Goal: Book appointment/travel/reservation

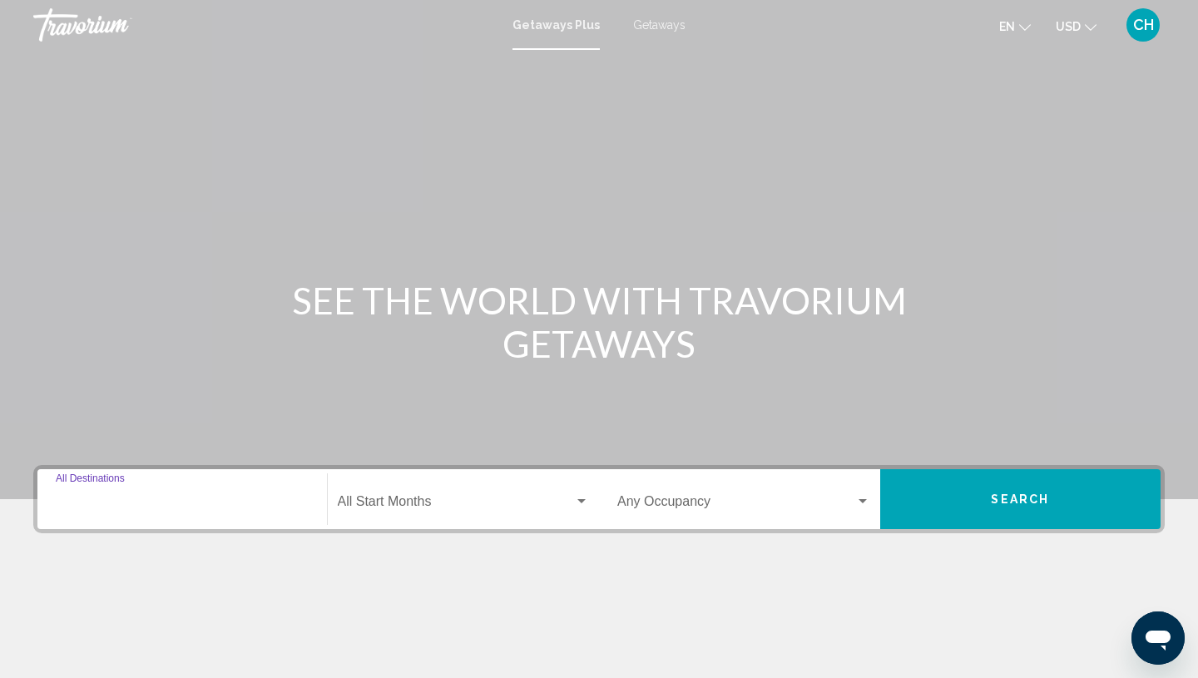
click at [121, 499] on input "Destination All Destinations" at bounding box center [182, 504] width 253 height 15
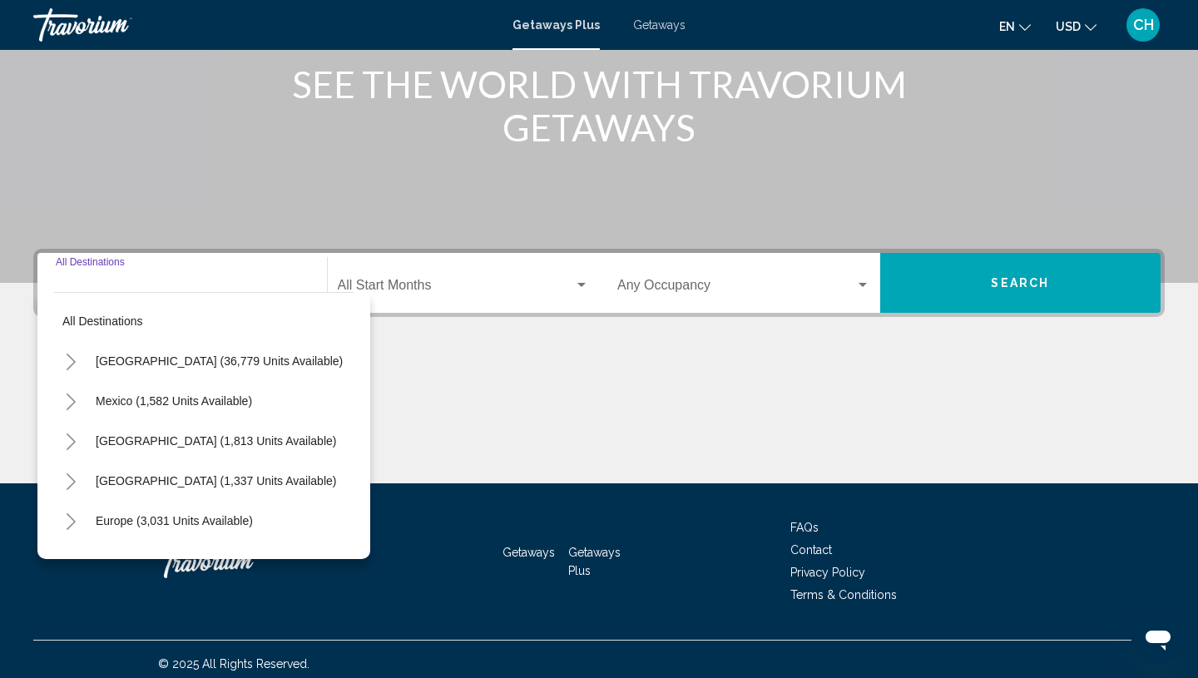
scroll to position [225, 0]
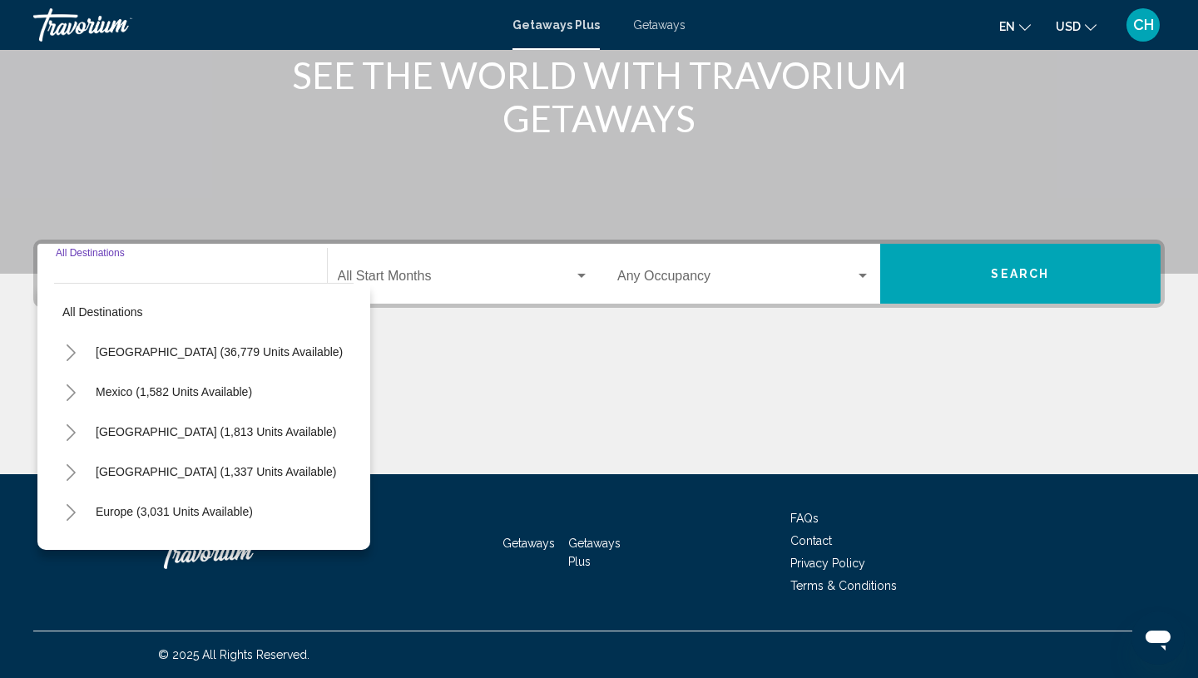
click at [76, 352] on icon "Toggle United States (36,779 units available)" at bounding box center [71, 352] width 12 height 17
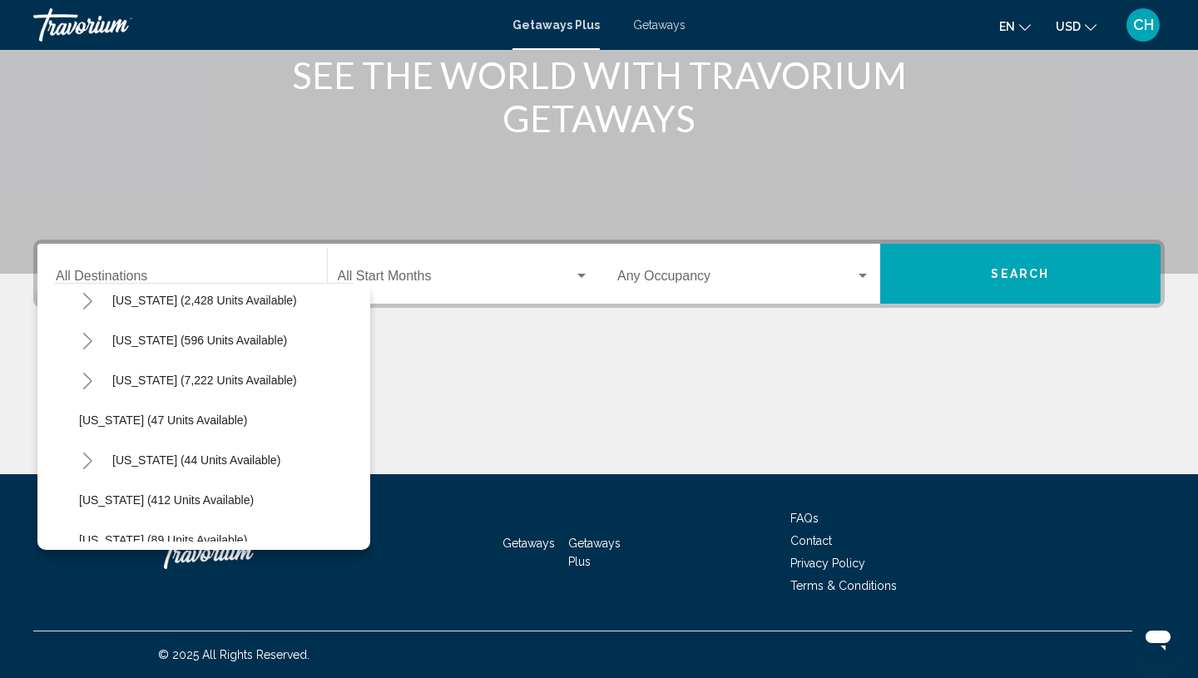
scroll to position [174, 0]
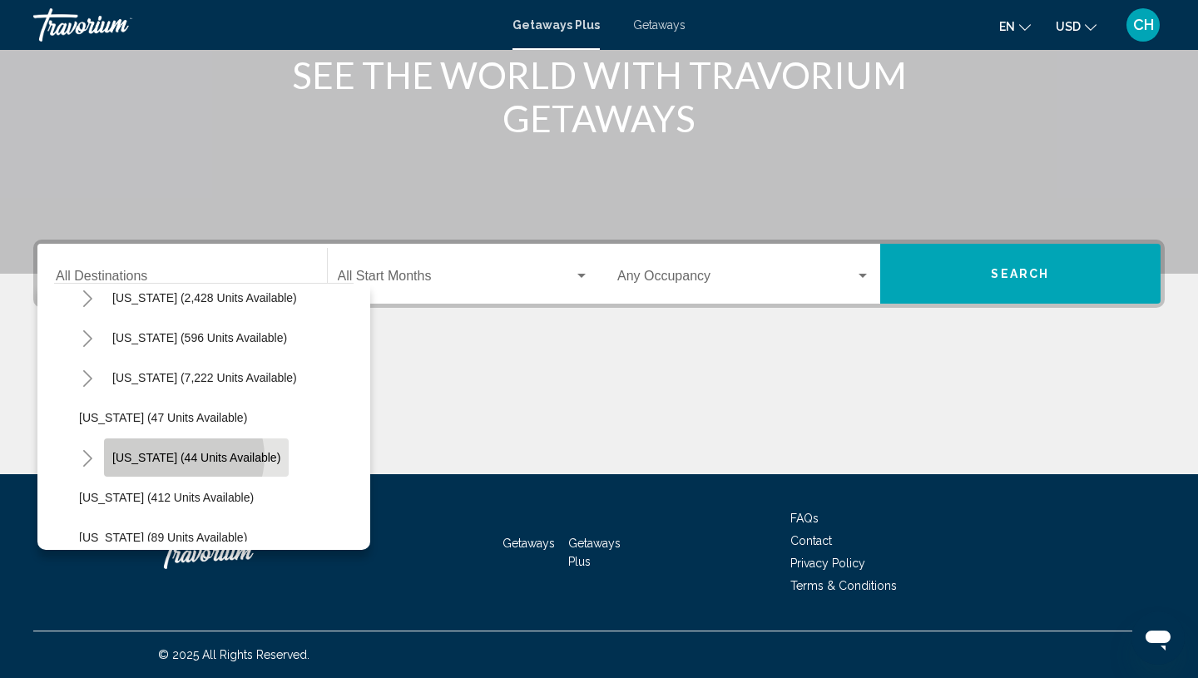
click at [183, 457] on span "Hawaii (44 units available)" at bounding box center [196, 457] width 168 height 13
type input "**********"
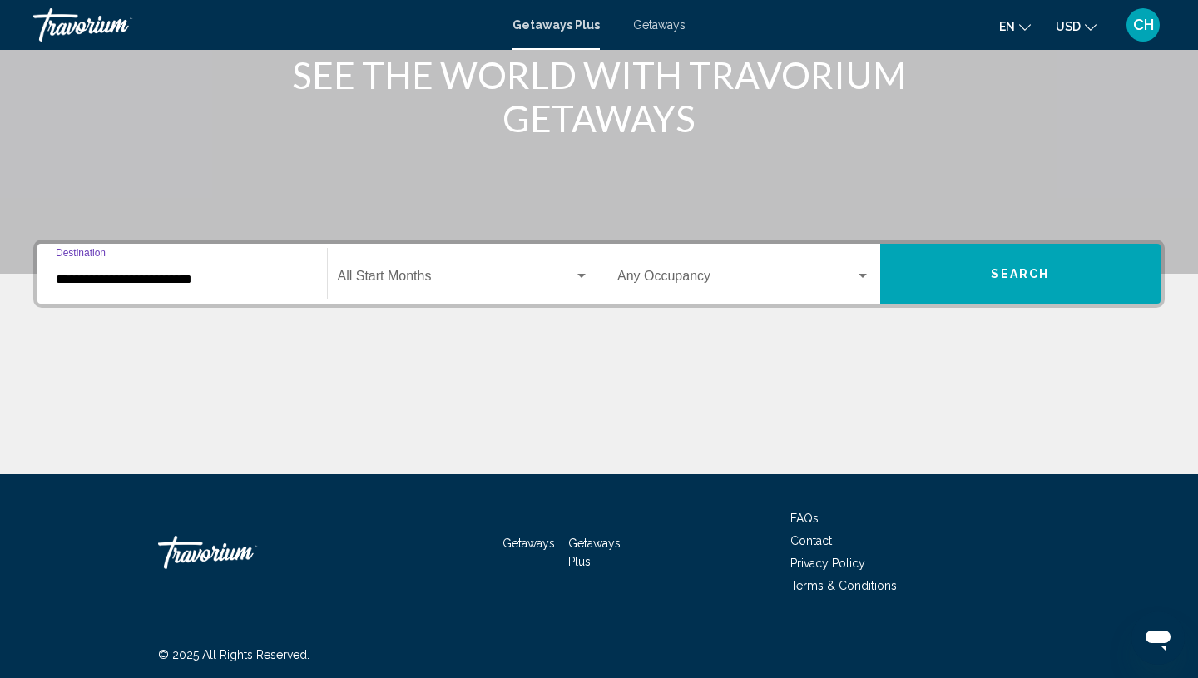
click at [434, 277] on span "Search widget" at bounding box center [456, 279] width 237 height 15
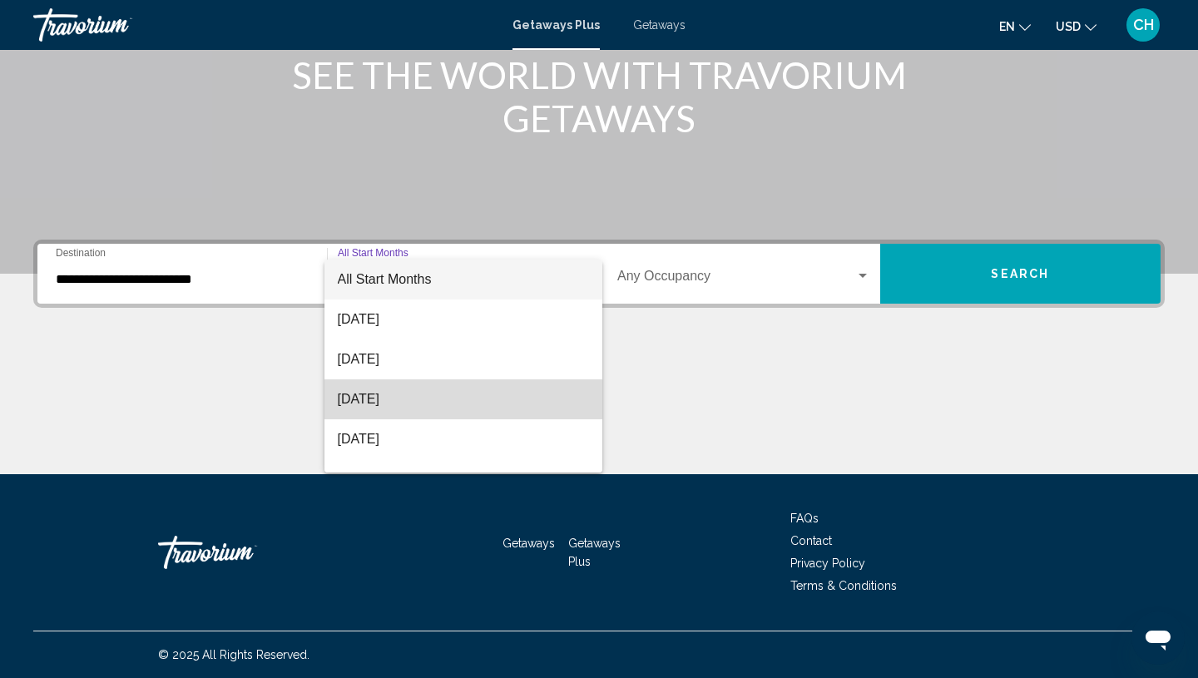
click at [441, 398] on span "[DATE]" at bounding box center [464, 399] width 252 height 40
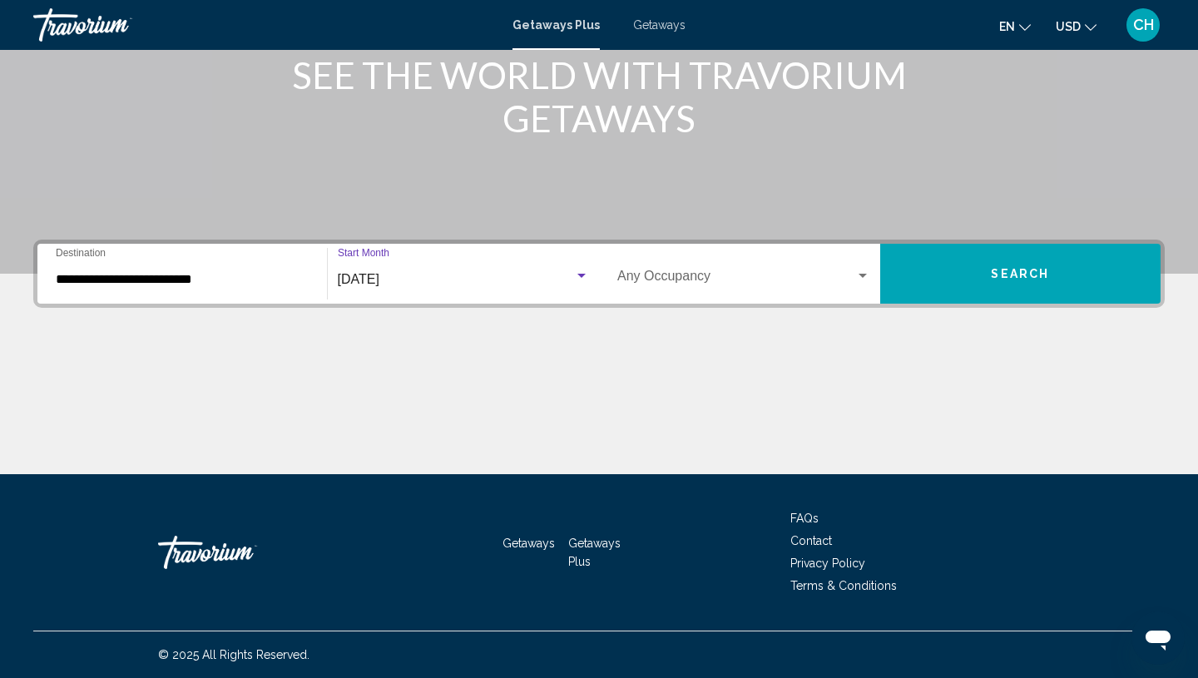
click at [956, 274] on button "Search" at bounding box center [1020, 274] width 281 height 60
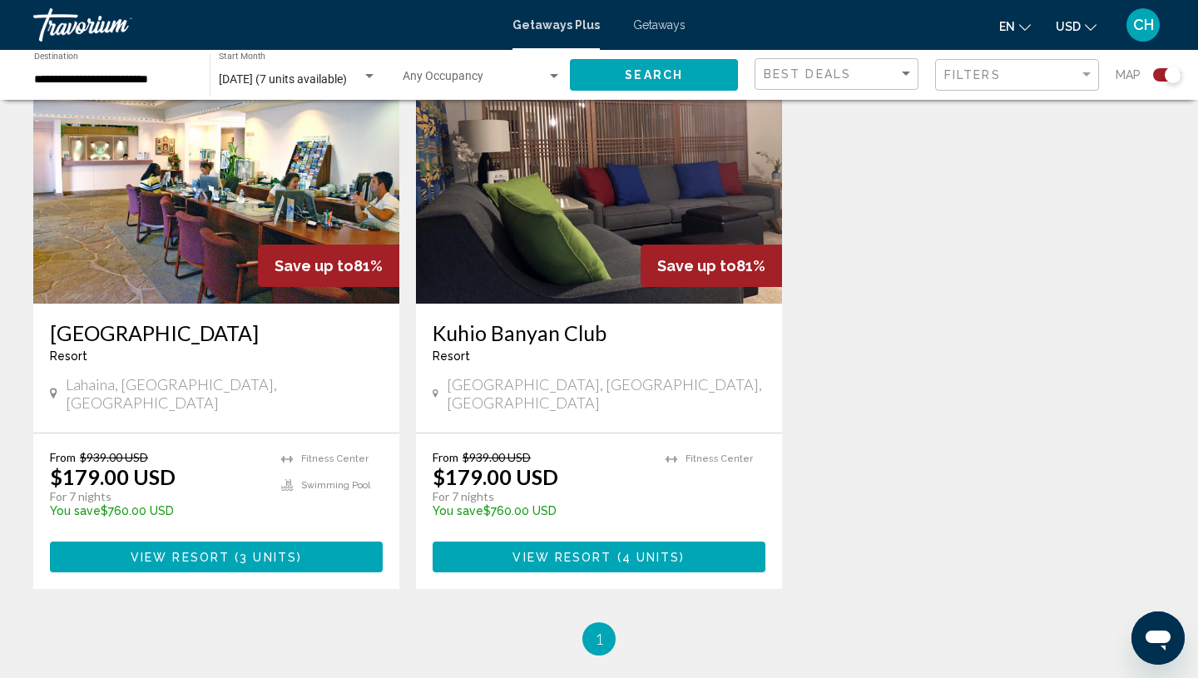
scroll to position [660, 0]
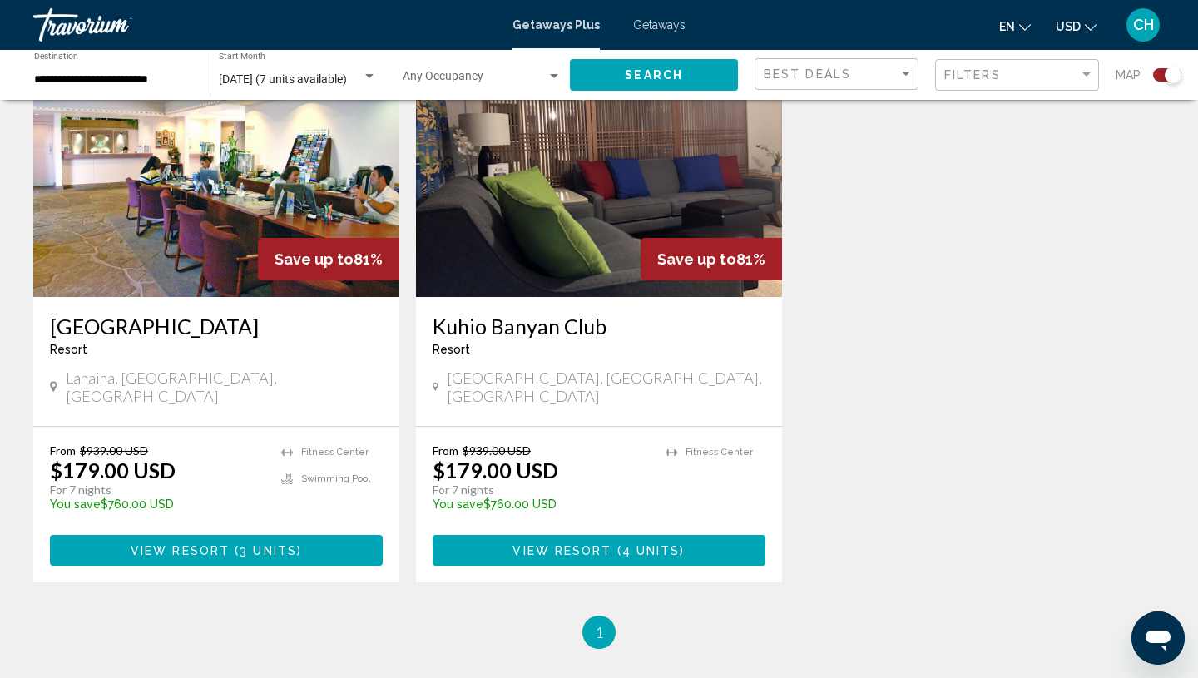
click at [246, 544] on span "3 units" at bounding box center [268, 550] width 57 height 13
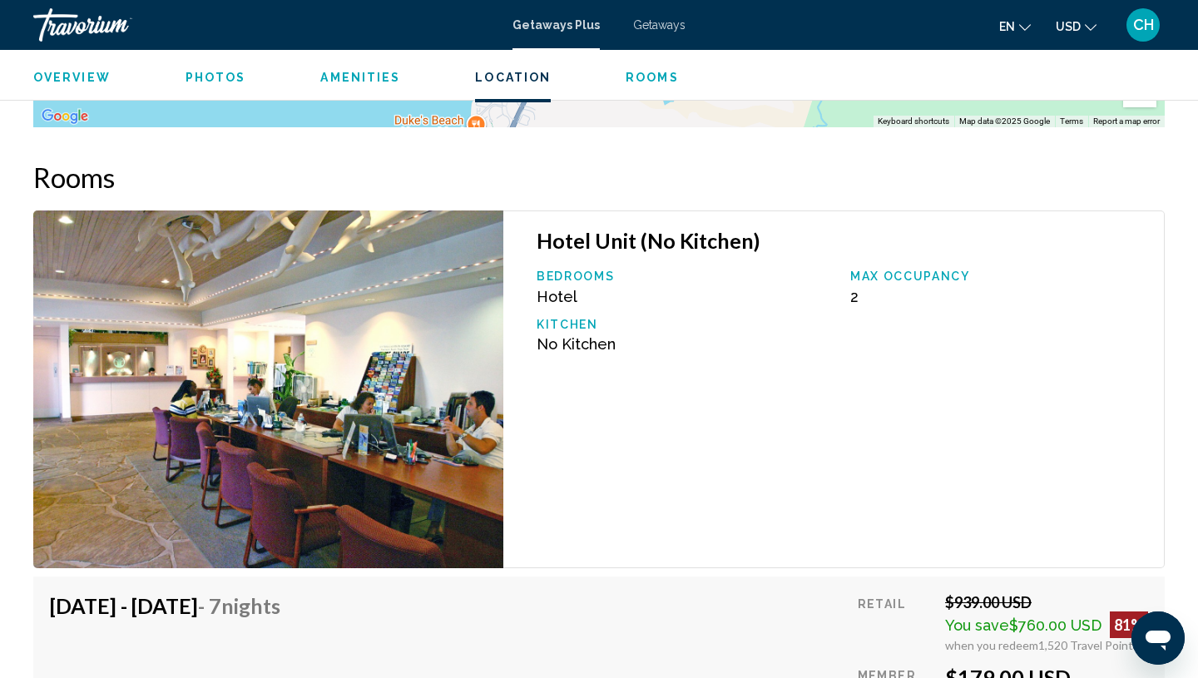
scroll to position [2480, 0]
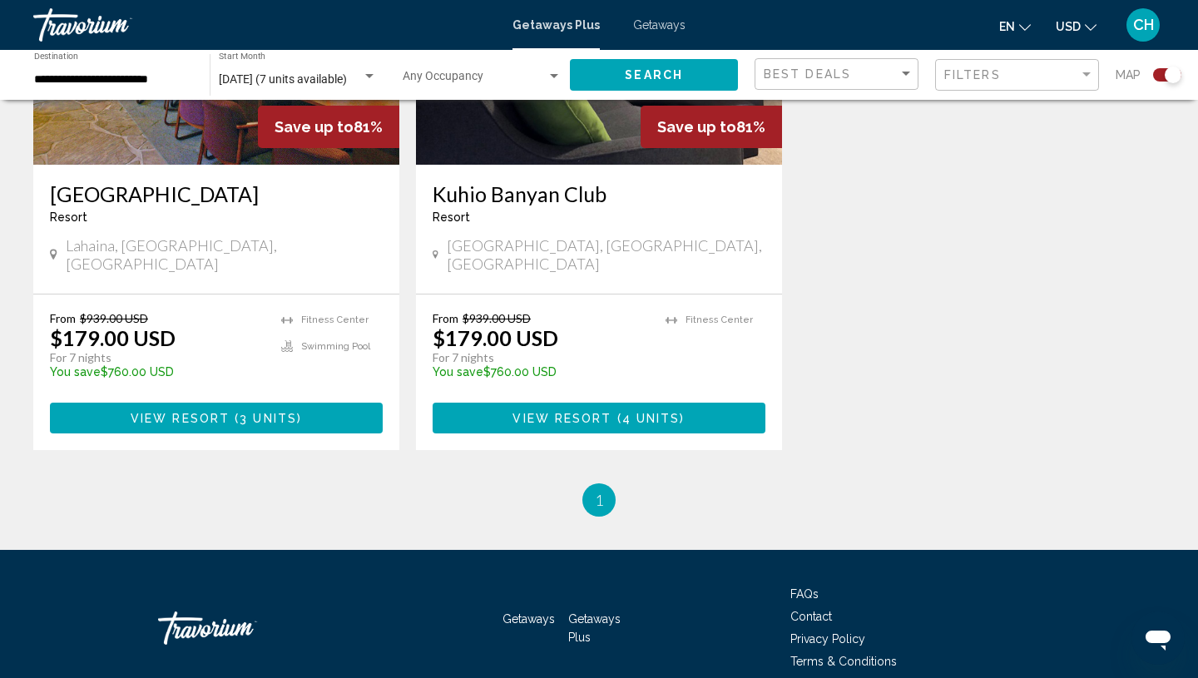
scroll to position [844, 0]
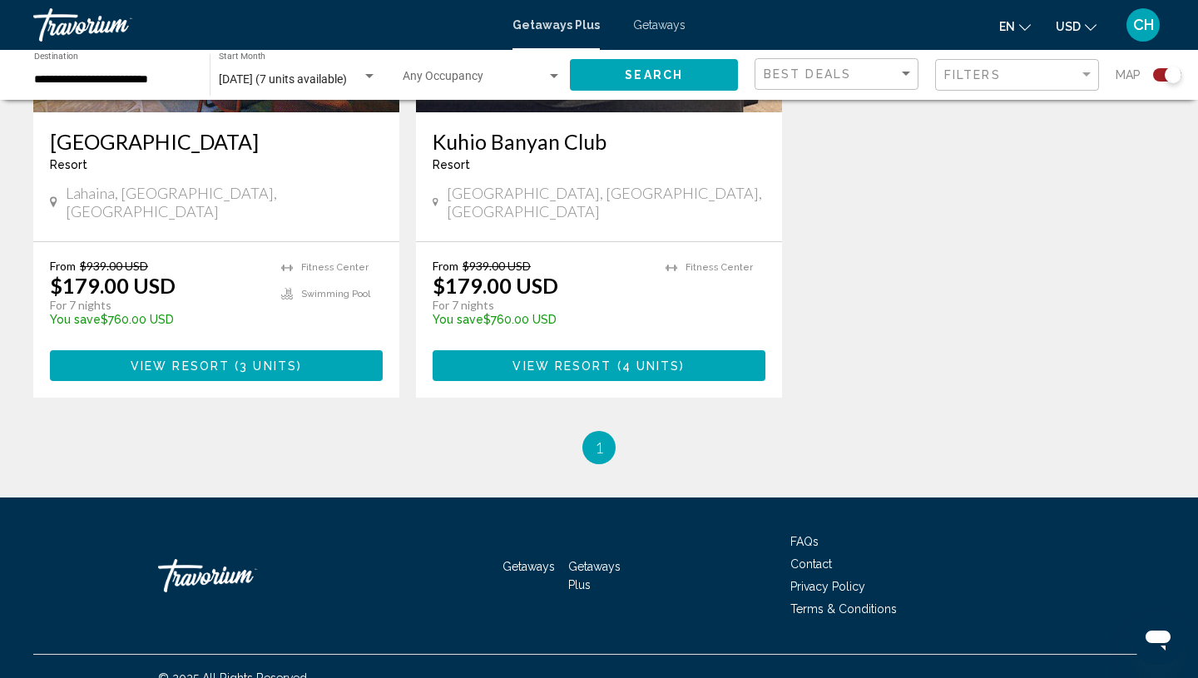
click at [595, 359] on span "View Resort" at bounding box center [561, 365] width 99 height 13
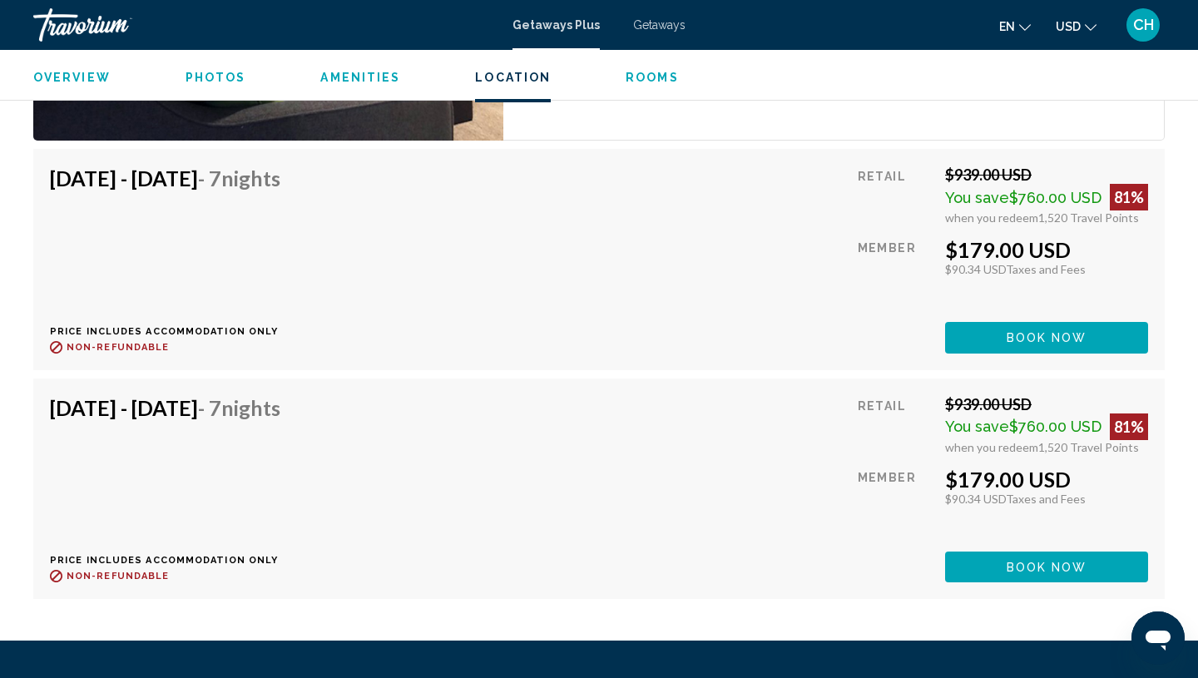
scroll to position [3089, 0]
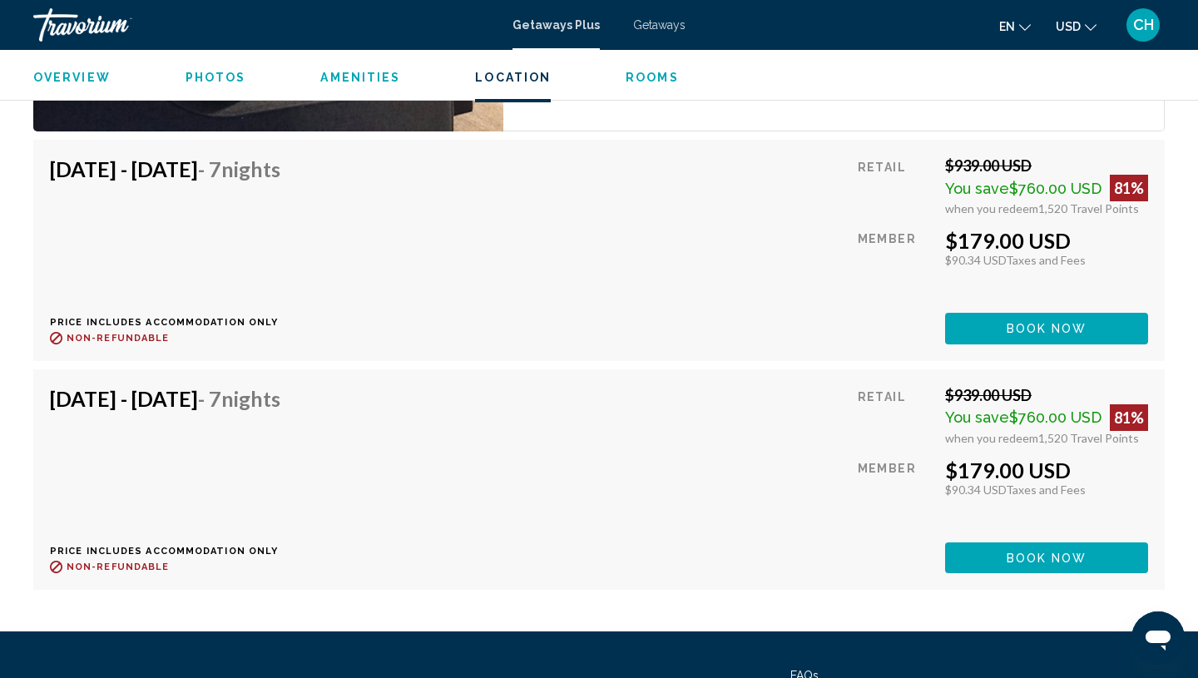
click at [976, 313] on button "Book now" at bounding box center [1046, 328] width 203 height 31
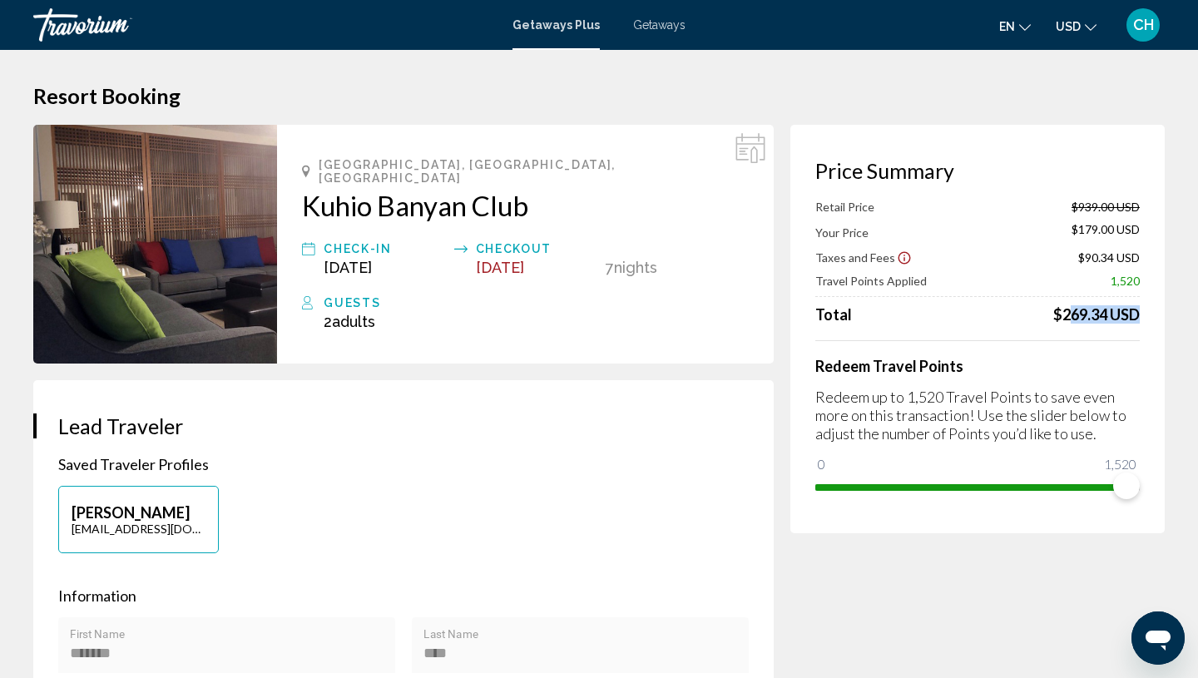
drag, startPoint x: 1060, startPoint y: 311, endPoint x: 1130, endPoint y: 313, distance: 70.7
click at [1130, 313] on div "$269.34 USD" at bounding box center [1096, 314] width 86 height 18
drag, startPoint x: 1127, startPoint y: 485, endPoint x: 839, endPoint y: 492, distance: 287.9
click at [839, 492] on span "Main content" at bounding box center [839, 485] width 27 height 27
drag, startPoint x: 846, startPoint y: 490, endPoint x: 1197, endPoint y: 527, distance: 353.0
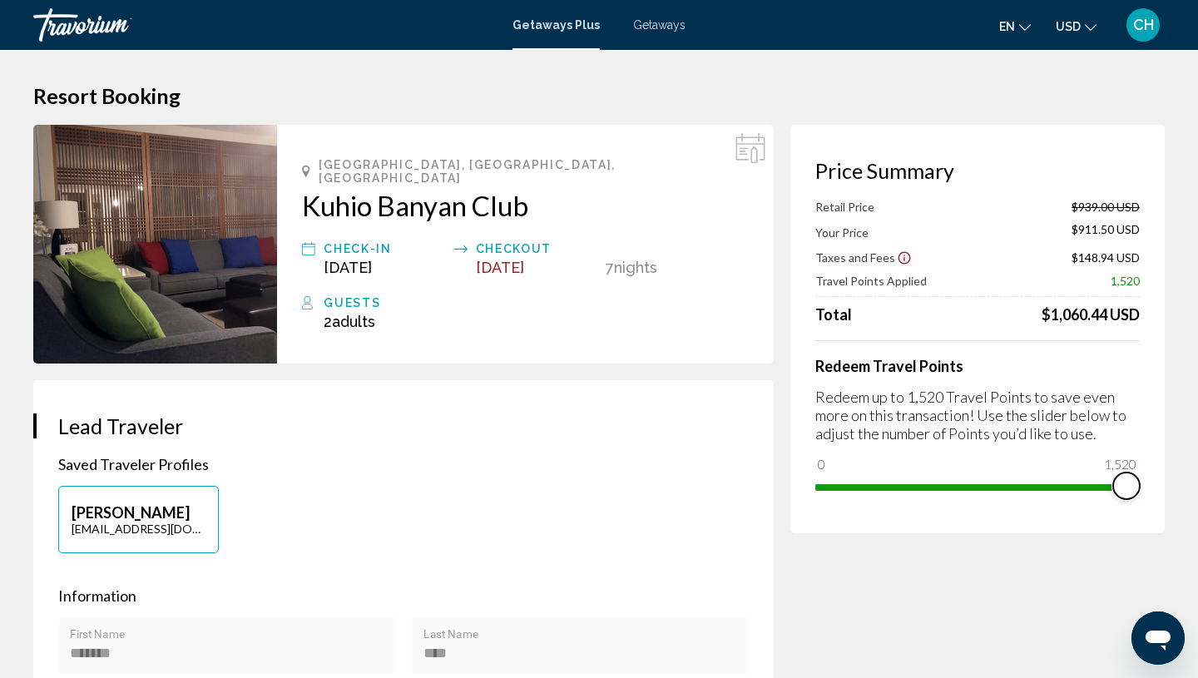
click at [1197, 527] on html "Skip to main content Getaways Plus Getaways en English Español Français Italian…" at bounding box center [599, 339] width 1198 height 678
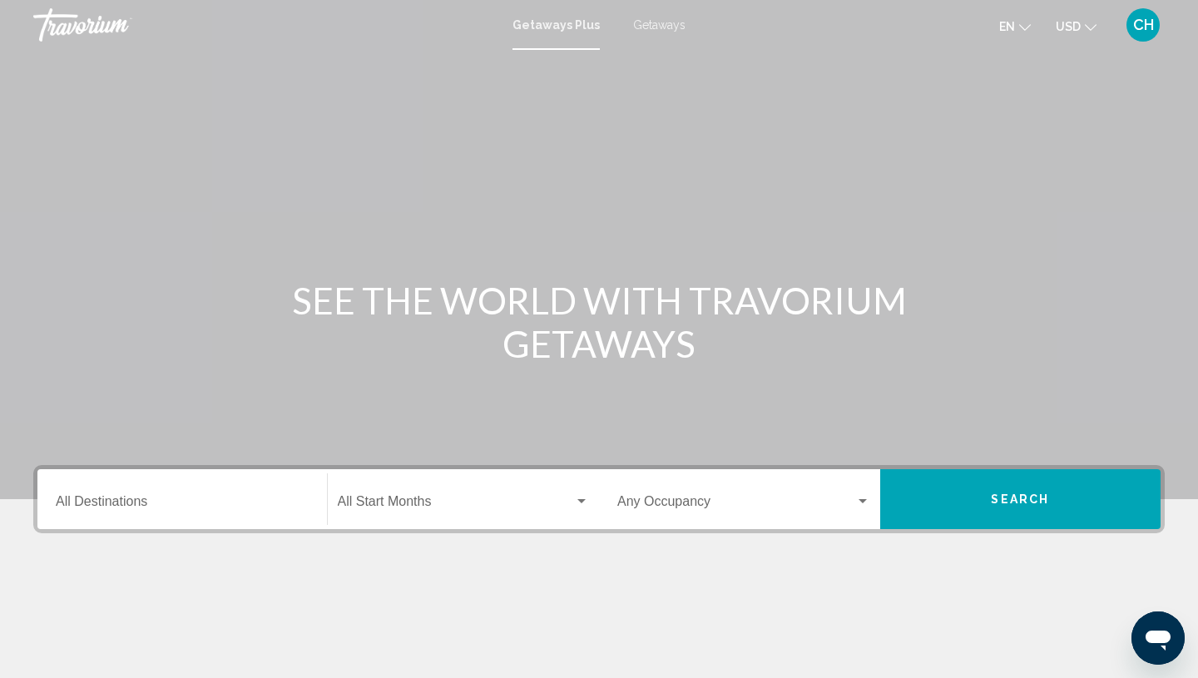
click at [650, 24] on span "Getaways" at bounding box center [659, 24] width 52 height 13
click at [145, 485] on div "Destination All Destinations" at bounding box center [182, 499] width 253 height 52
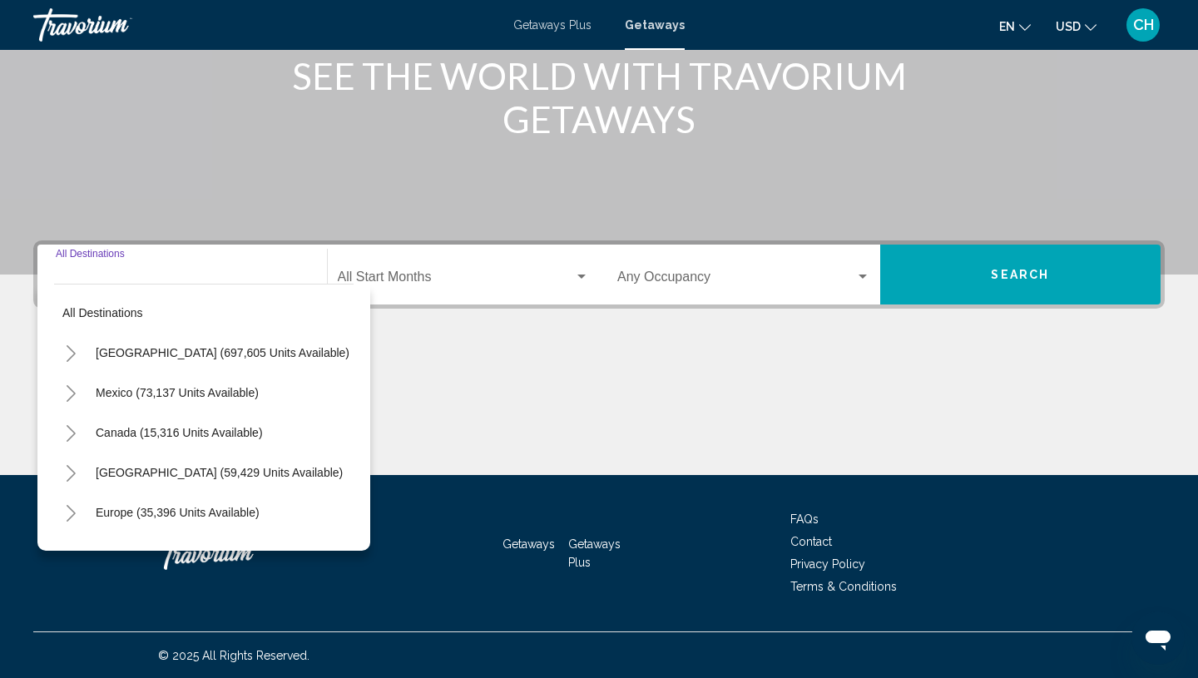
scroll to position [225, 0]
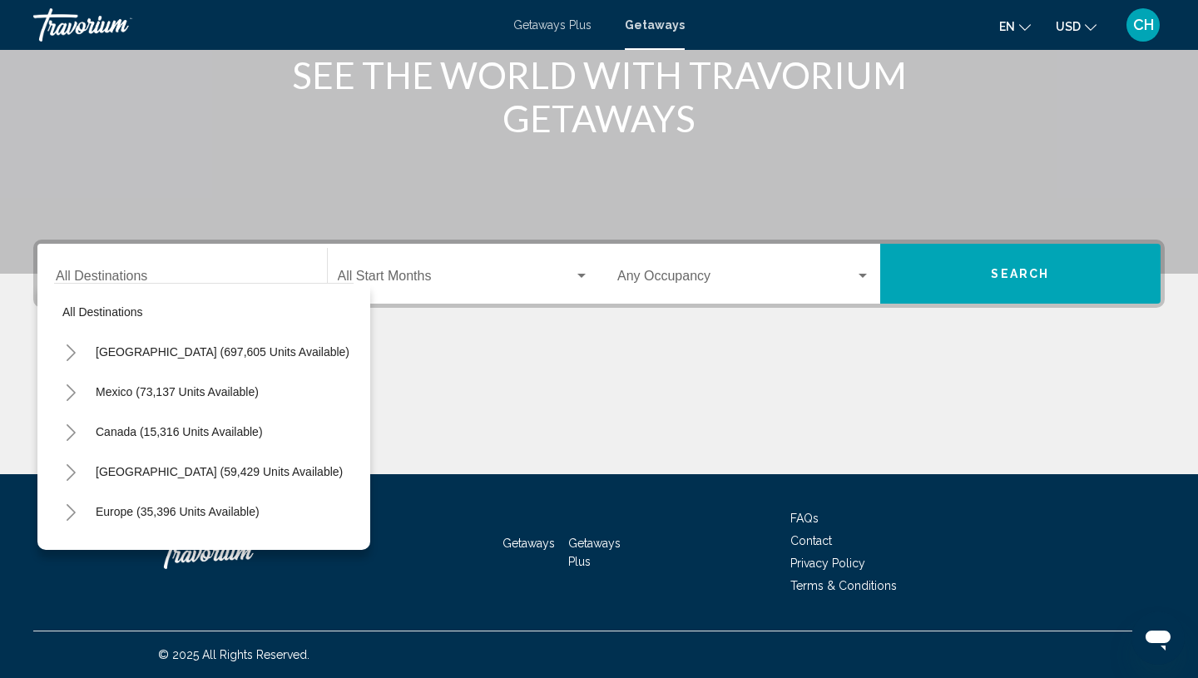
click at [570, 27] on span "Getaways Plus" at bounding box center [552, 24] width 78 height 13
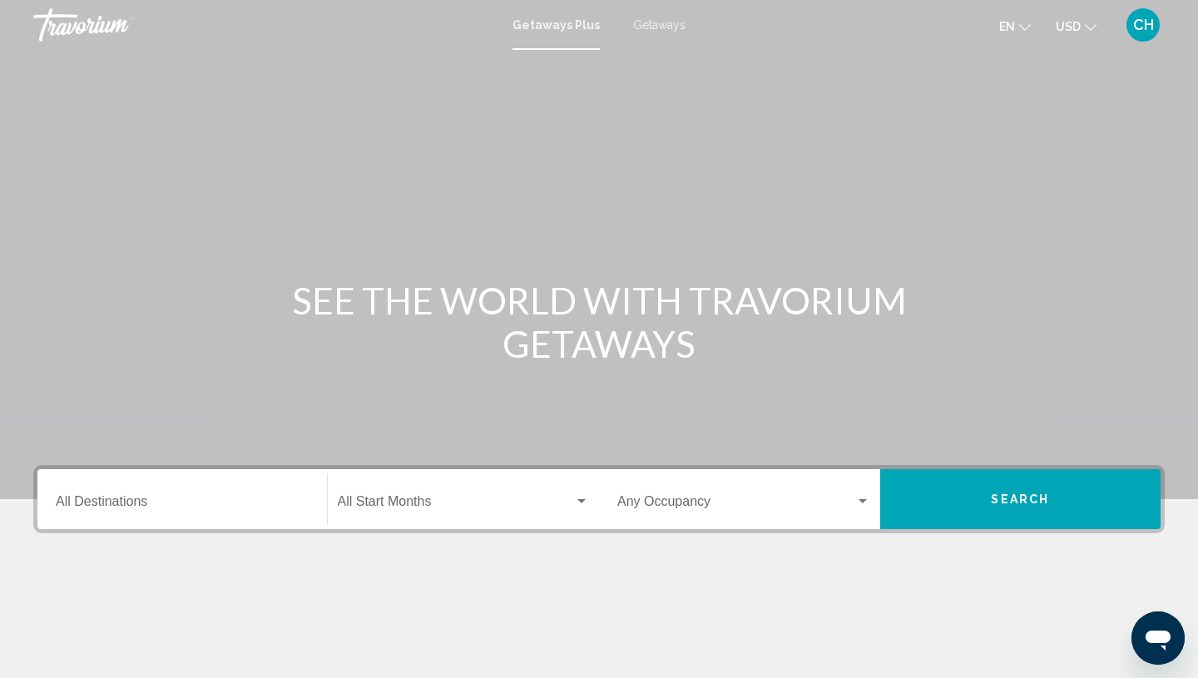
click at [659, 29] on span "Getaways" at bounding box center [659, 24] width 52 height 13
click at [566, 28] on span "Getaways Plus" at bounding box center [552, 24] width 78 height 13
click at [652, 24] on span "Getaways" at bounding box center [659, 24] width 52 height 13
click at [126, 492] on div "Destination All Destinations" at bounding box center [182, 499] width 253 height 52
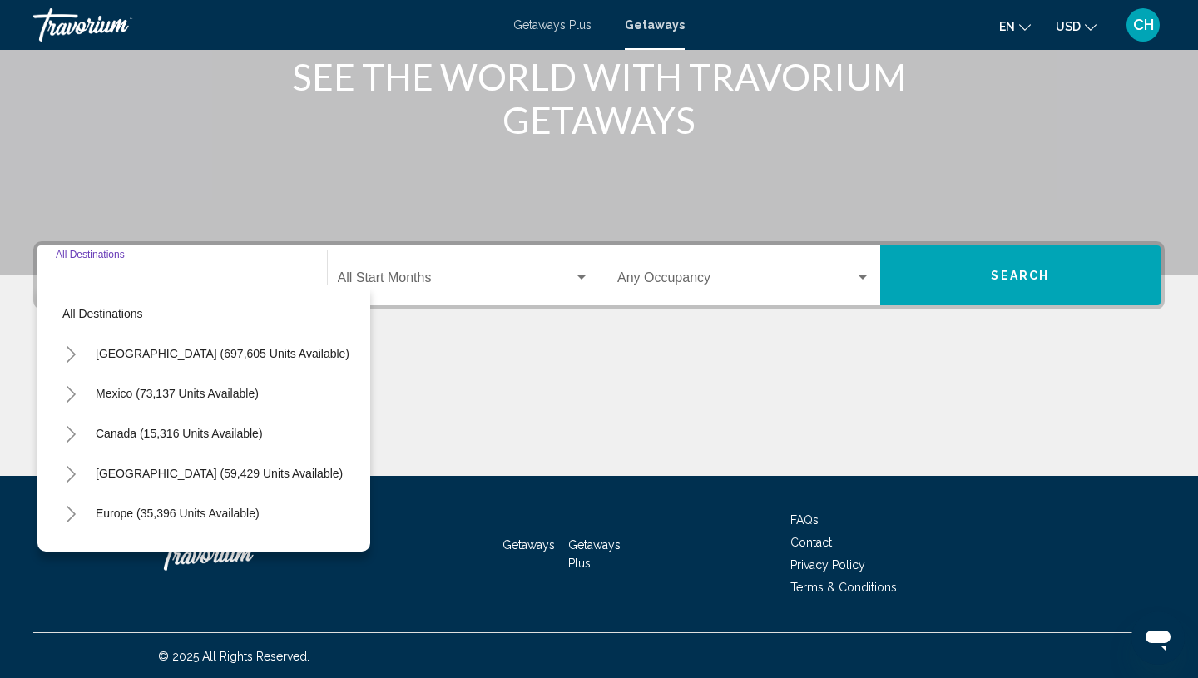
scroll to position [225, 0]
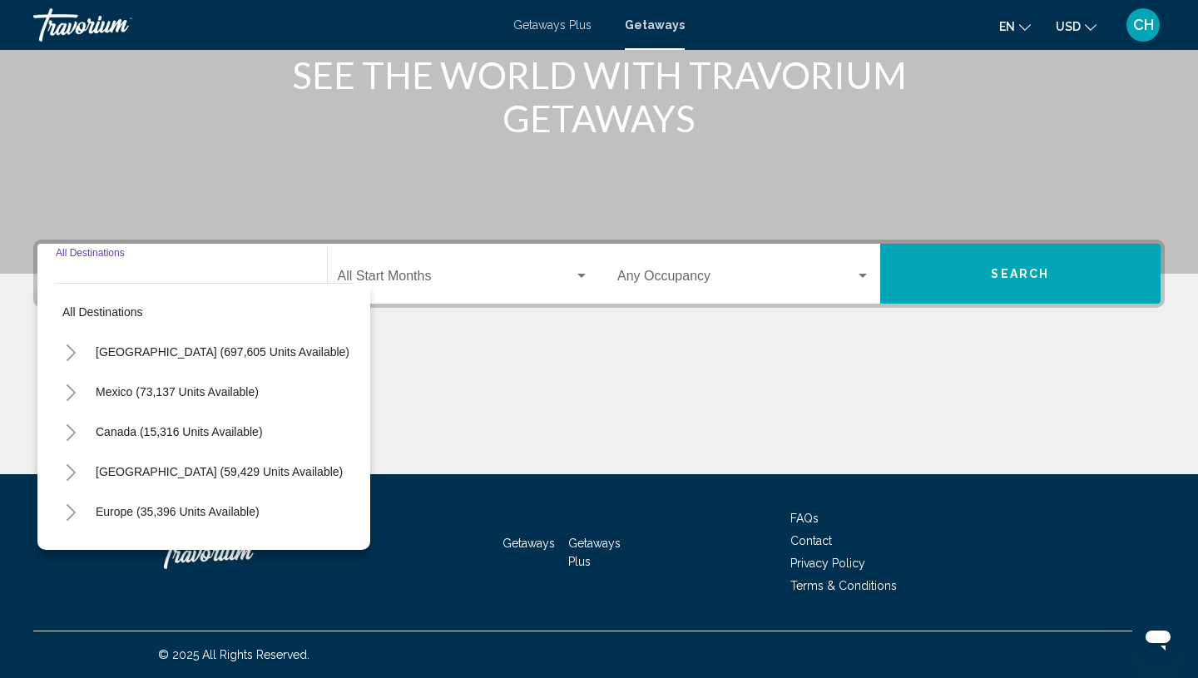
click at [72, 357] on icon "Toggle United States (697,605 units available)" at bounding box center [71, 352] width 12 height 17
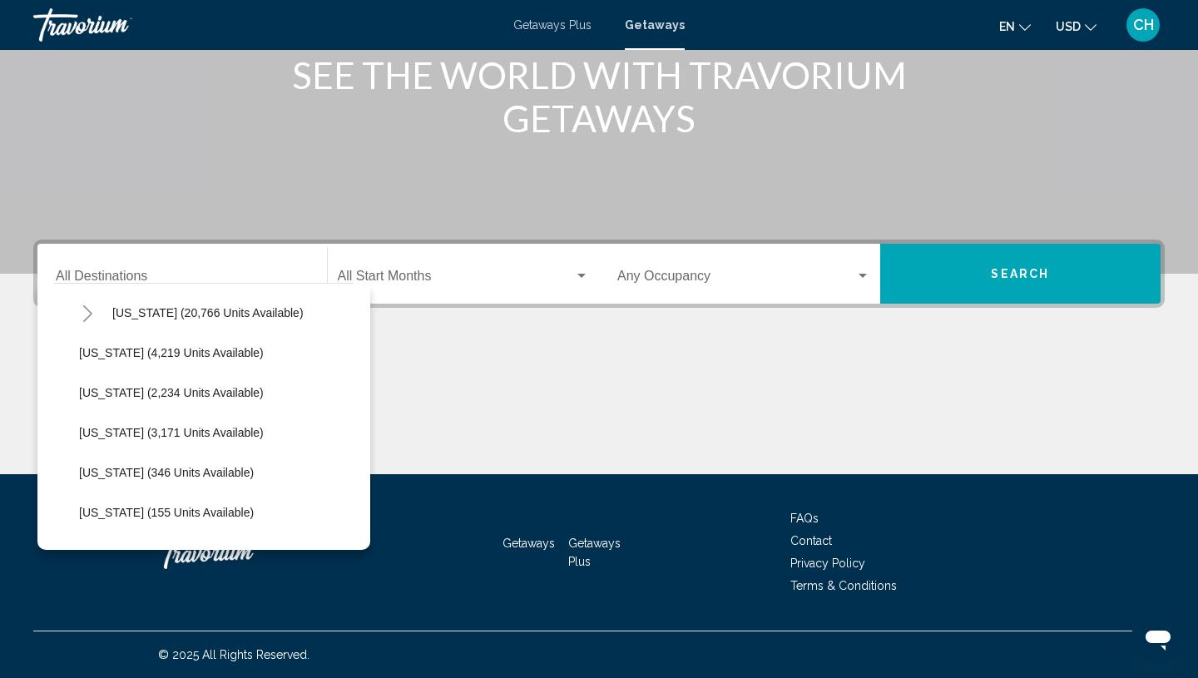
scroll to position [439, 0]
click at [233, 321] on button "[US_STATE] (20,766 units available)" at bounding box center [208, 312] width 208 height 38
type input "**********"
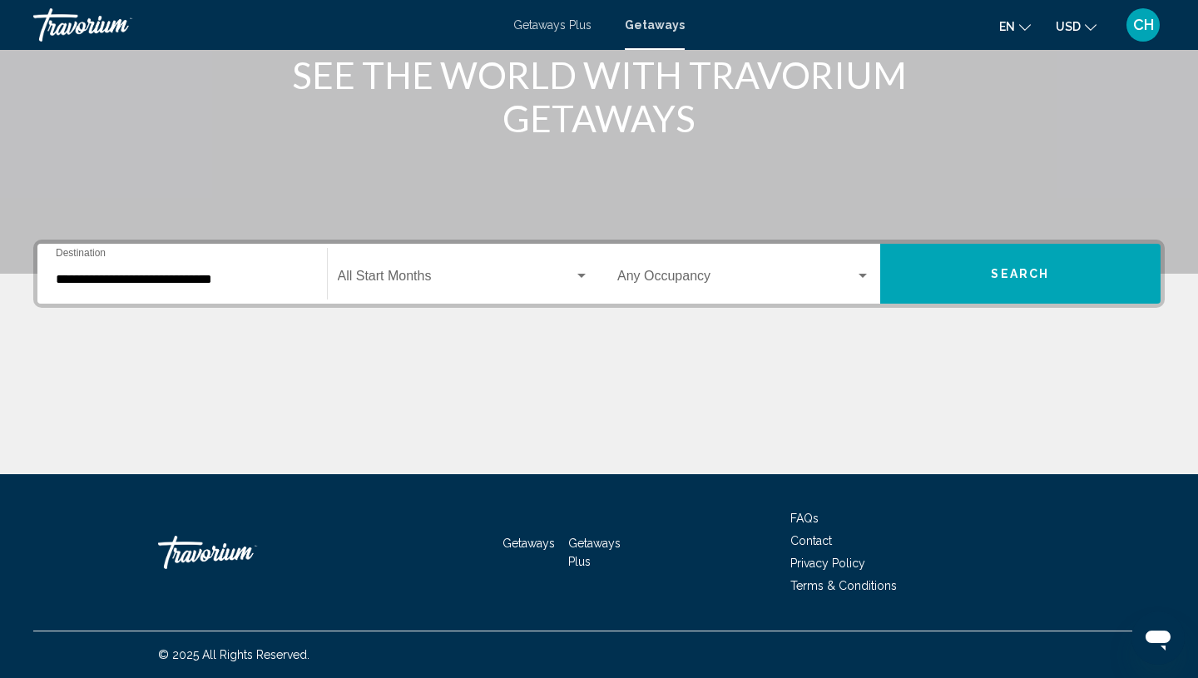
click at [449, 264] on div "Start Month All Start Months" at bounding box center [464, 274] width 252 height 52
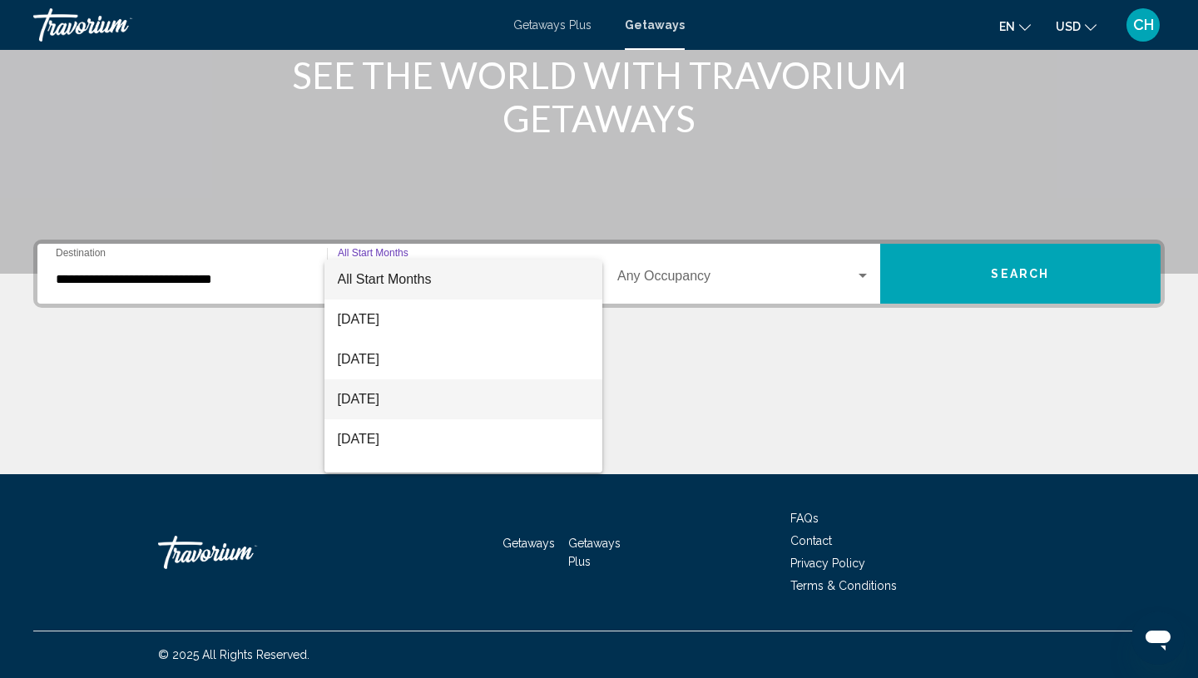
click at [408, 407] on span "[DATE]" at bounding box center [464, 399] width 252 height 40
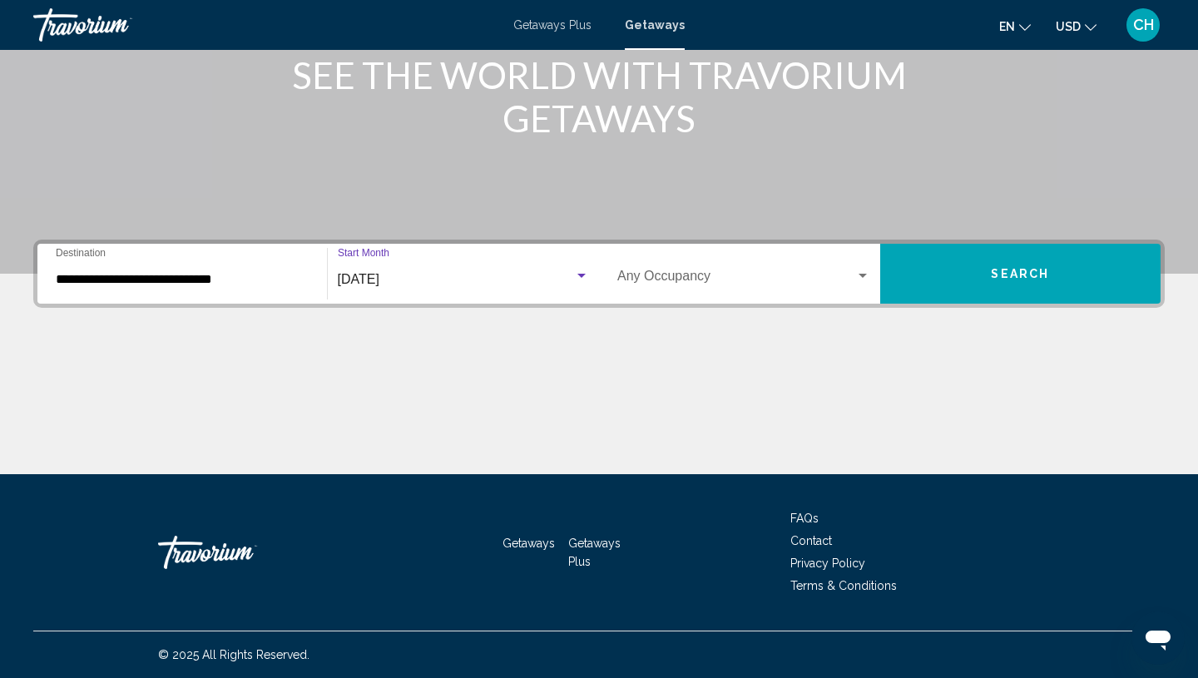
click at [827, 278] on span "Search widget" at bounding box center [736, 279] width 238 height 15
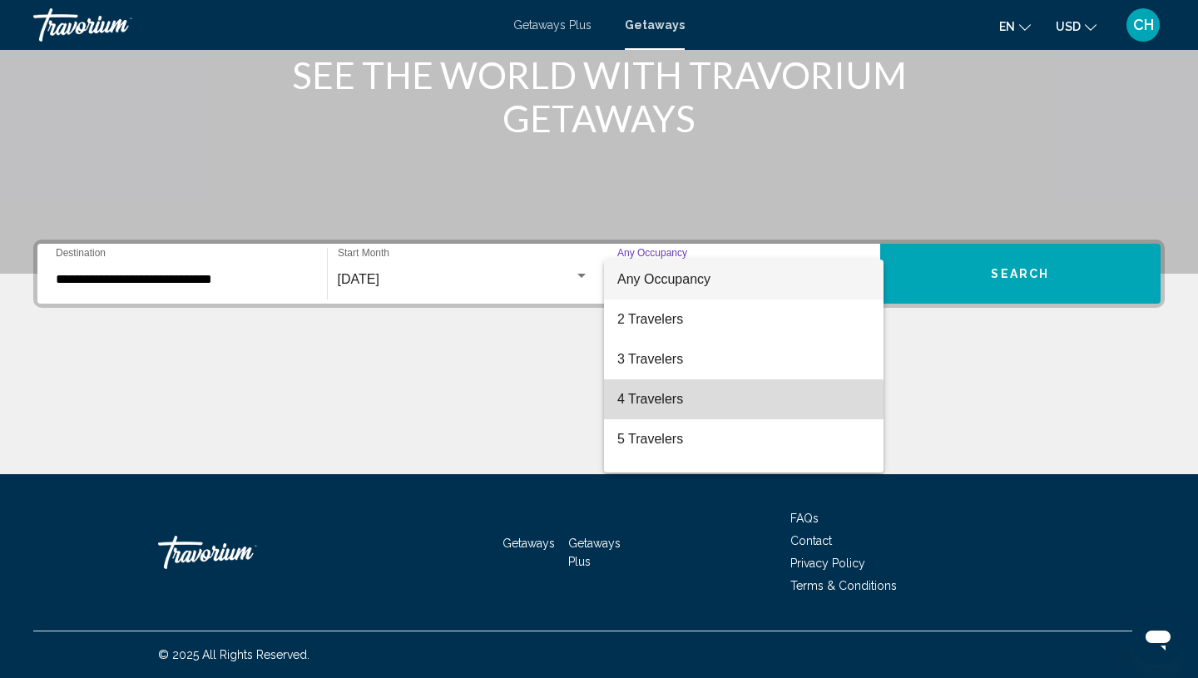
click at [694, 400] on span "4 Travelers" at bounding box center [743, 399] width 253 height 40
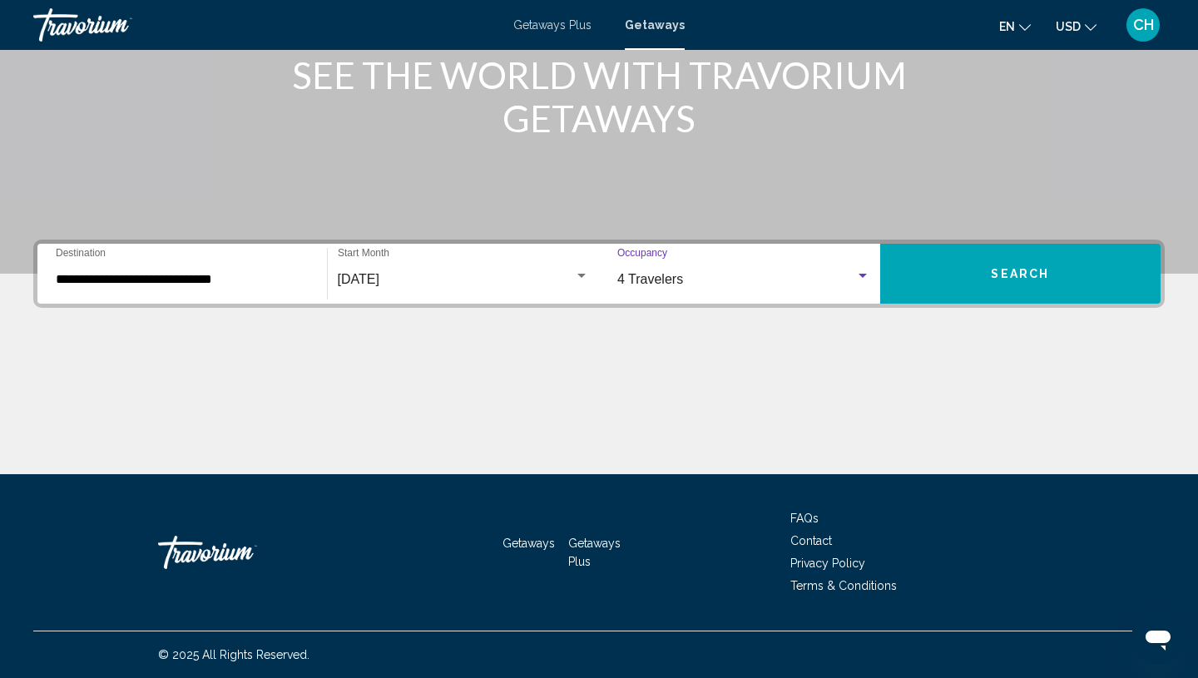
click at [959, 281] on button "Search" at bounding box center [1020, 274] width 281 height 60
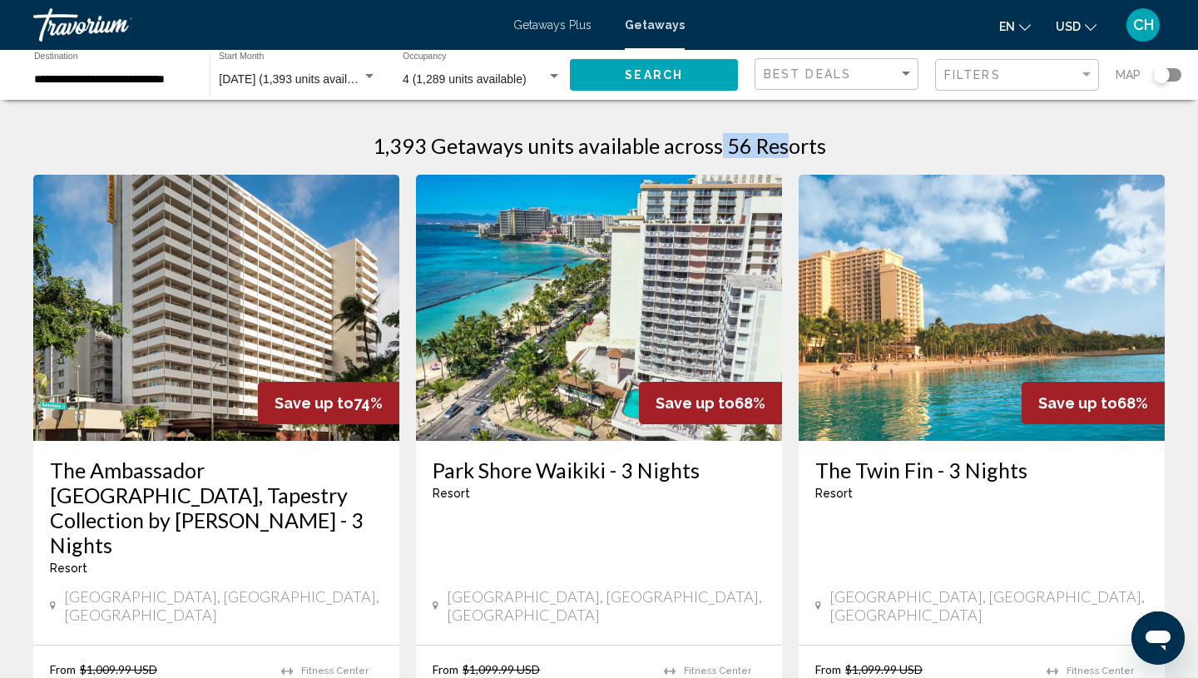
drag, startPoint x: 715, startPoint y: 150, endPoint x: 780, endPoint y: 138, distance: 65.9
click at [780, 138] on h1 "1,393 Getaways units available across 56 Resorts" at bounding box center [599, 145] width 453 height 25
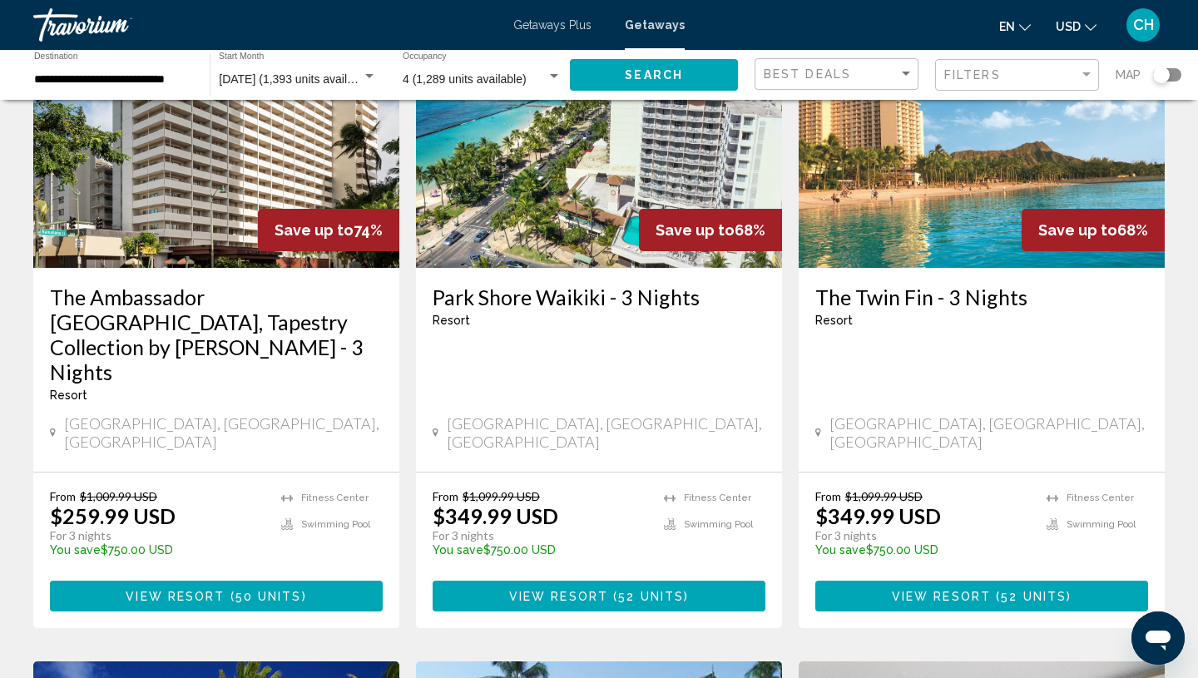
scroll to position [174, 0]
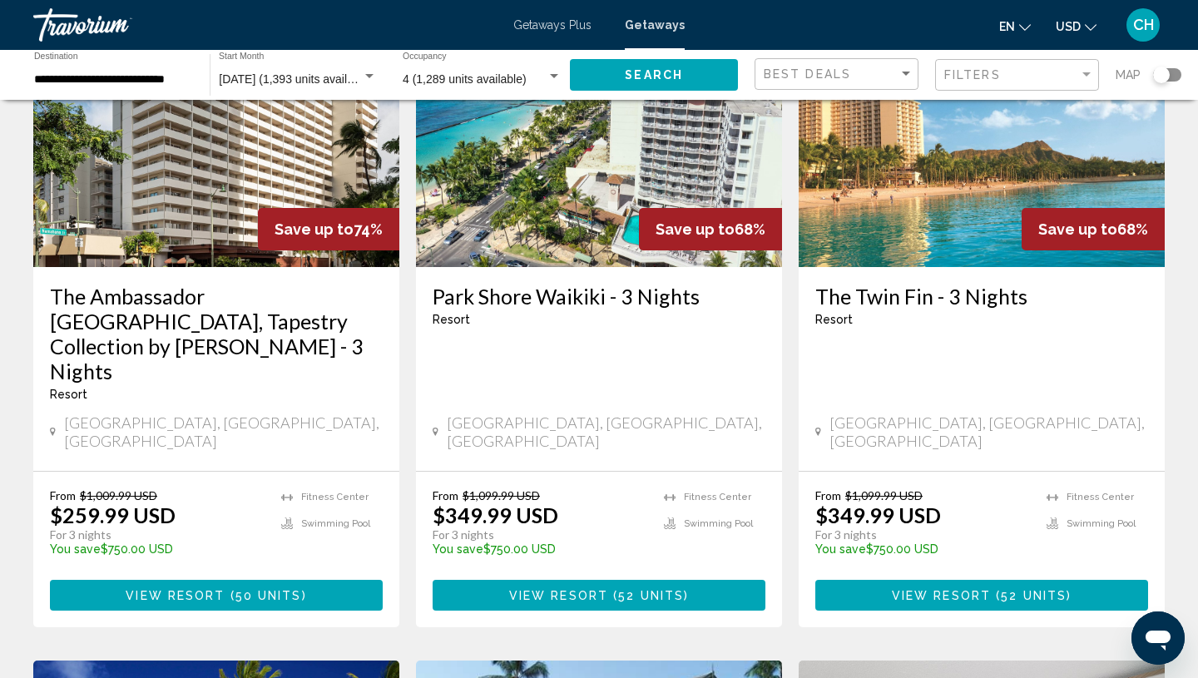
click at [963, 82] on div "Filters" at bounding box center [1019, 75] width 150 height 31
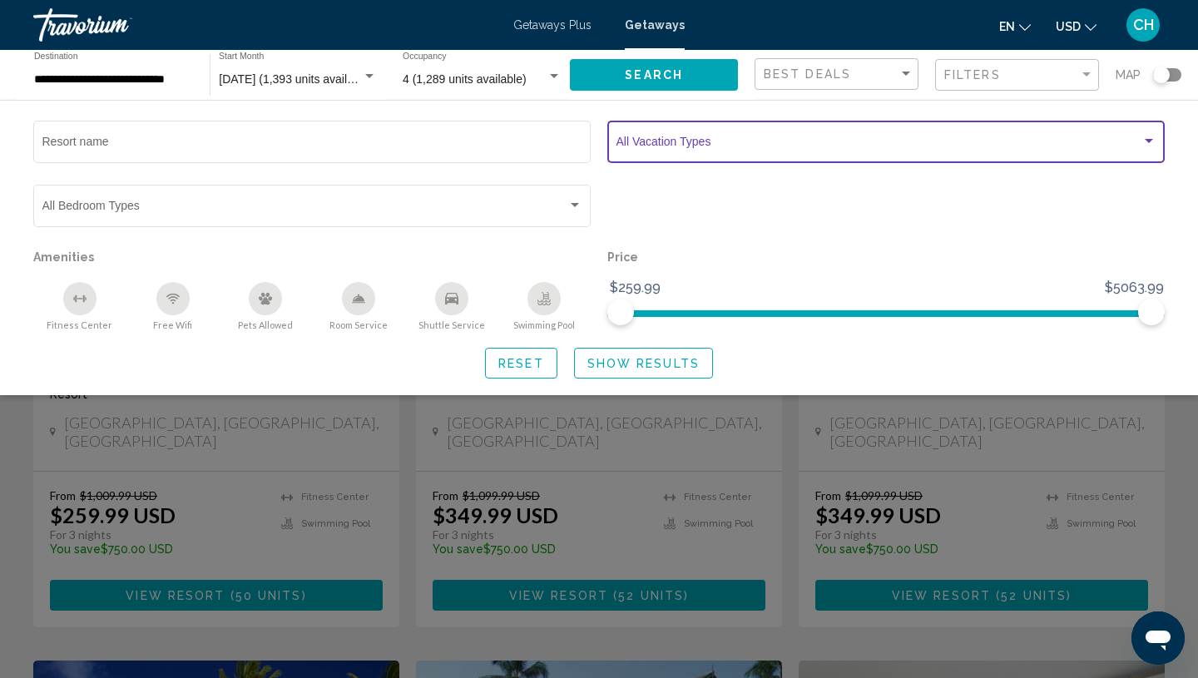
click at [1143, 140] on div "Search widget" at bounding box center [1148, 141] width 15 height 13
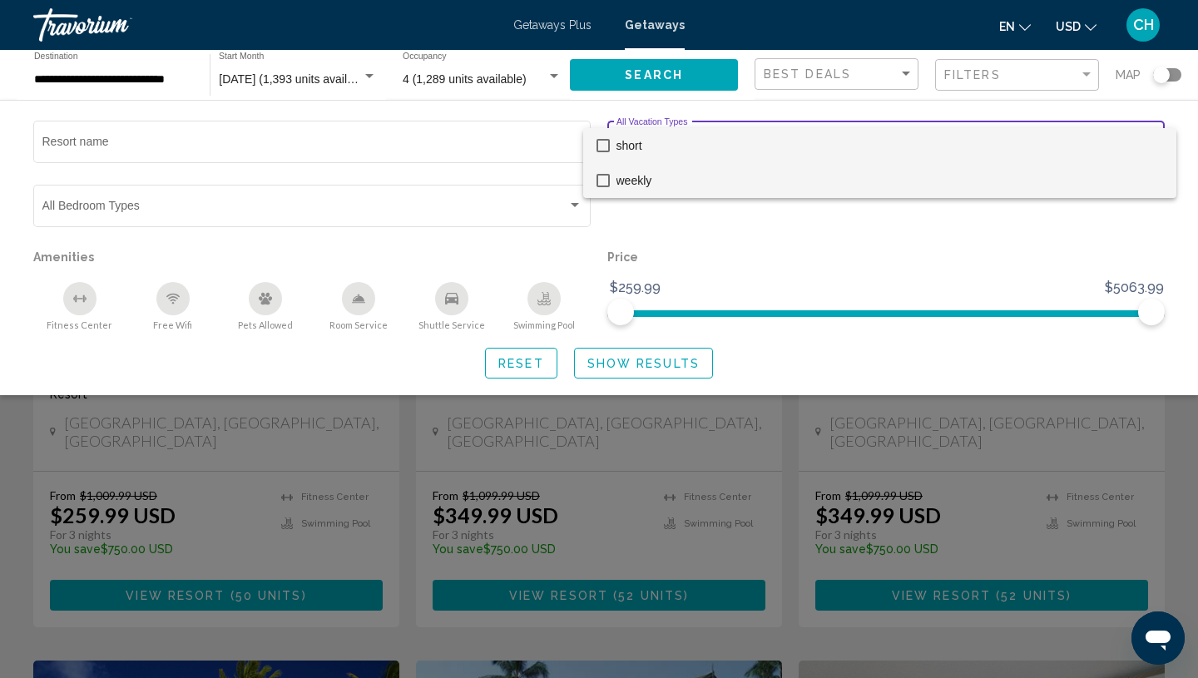
click at [605, 183] on mat-pseudo-checkbox at bounding box center [602, 180] width 13 height 13
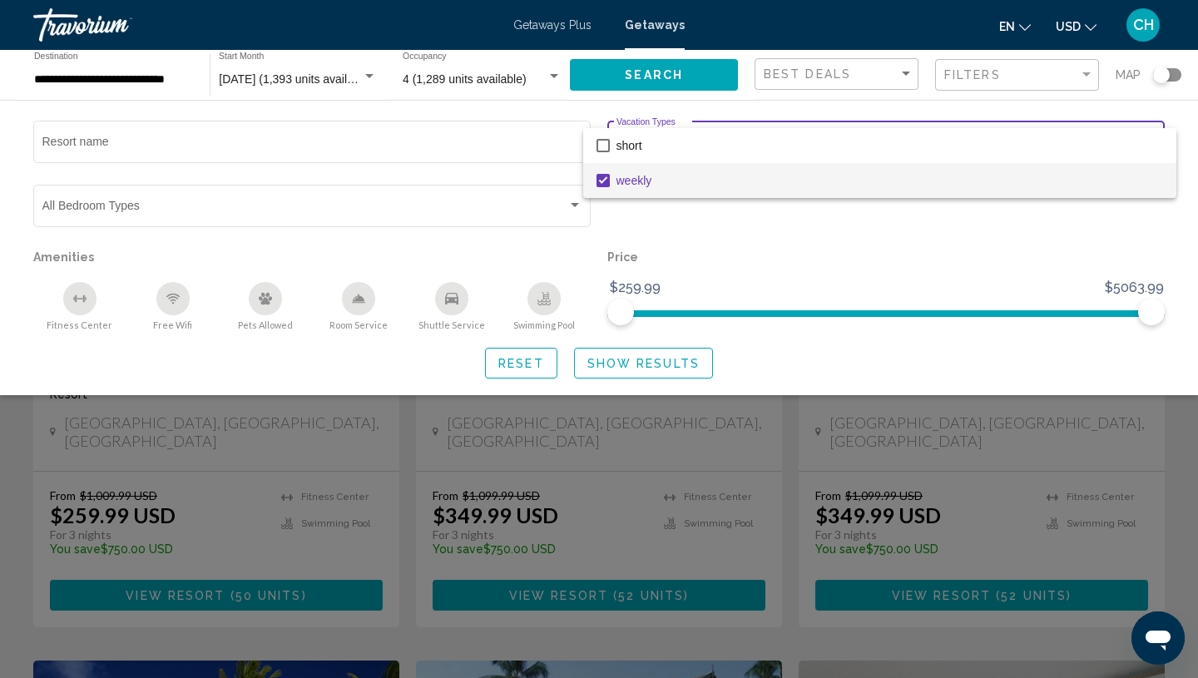
click at [645, 368] on div at bounding box center [599, 339] width 1198 height 678
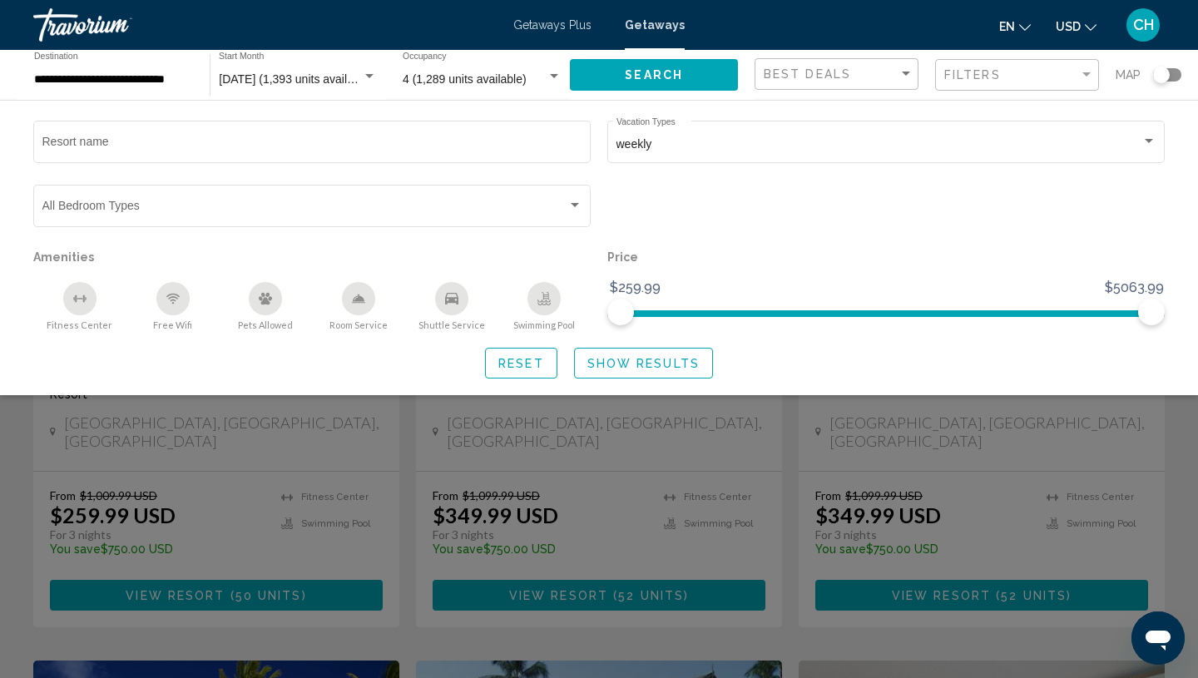
click at [645, 368] on span "Show Results" at bounding box center [643, 363] width 112 height 13
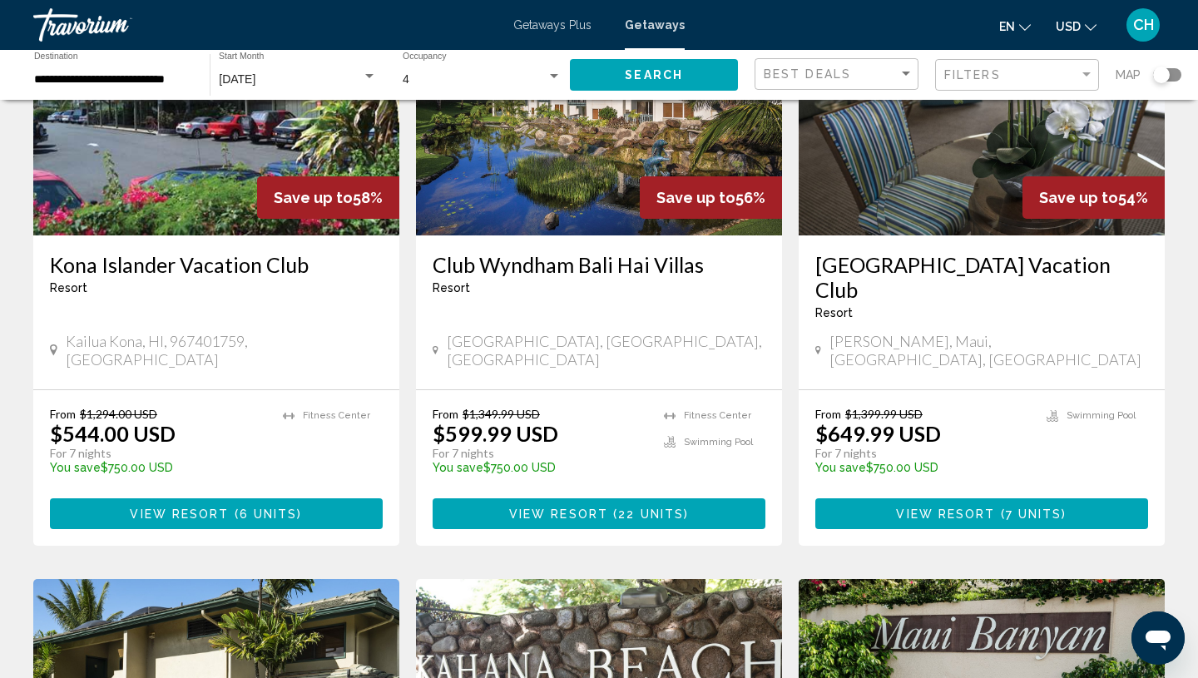
scroll to position [209, 0]
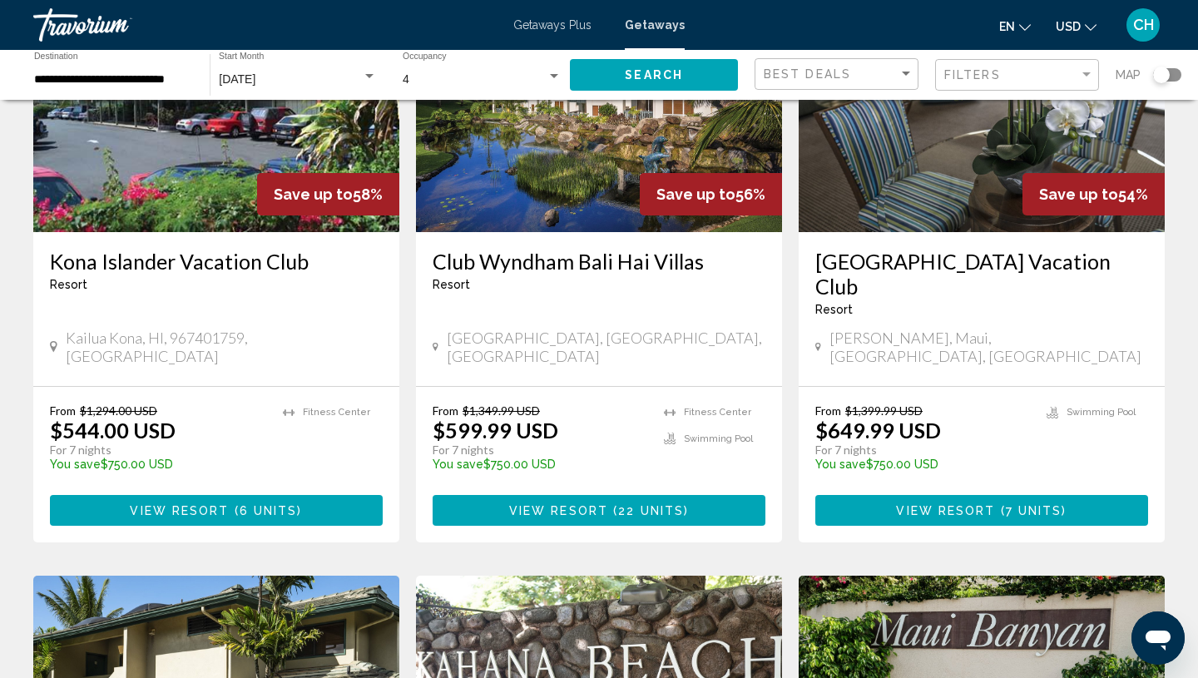
click at [221, 504] on span "View Resort" at bounding box center [179, 510] width 99 height 13
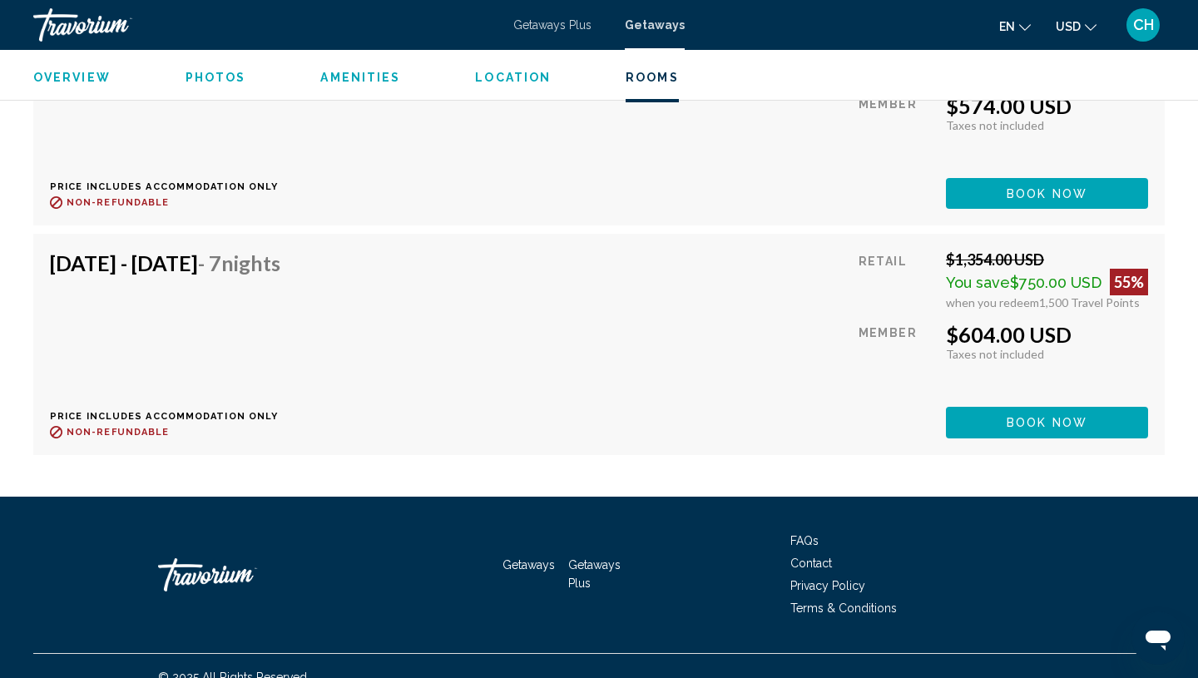
scroll to position [3259, 0]
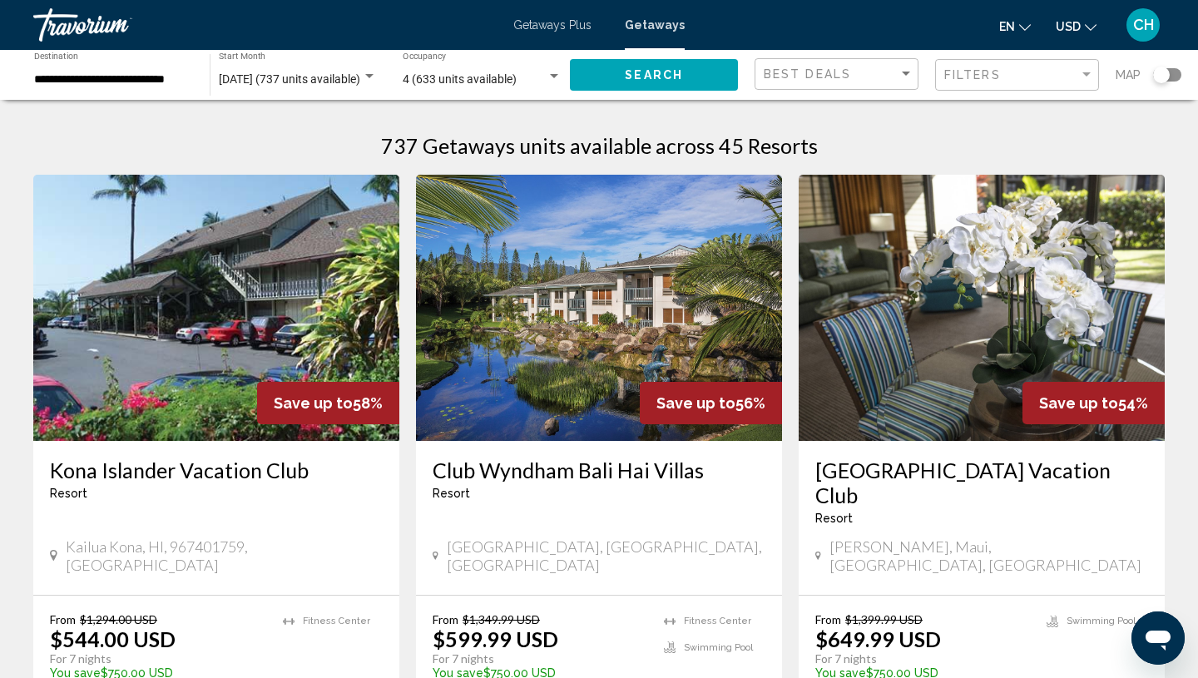
click at [1174, 76] on div "Search widget" at bounding box center [1167, 74] width 28 height 13
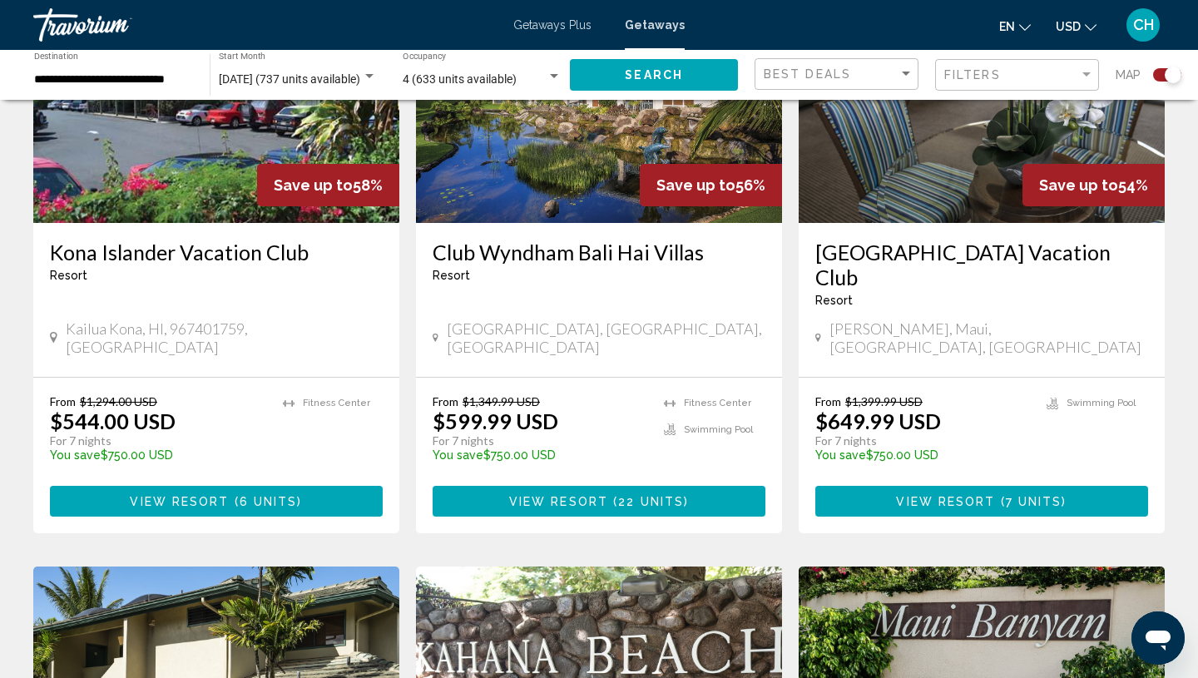
scroll to position [739, 0]
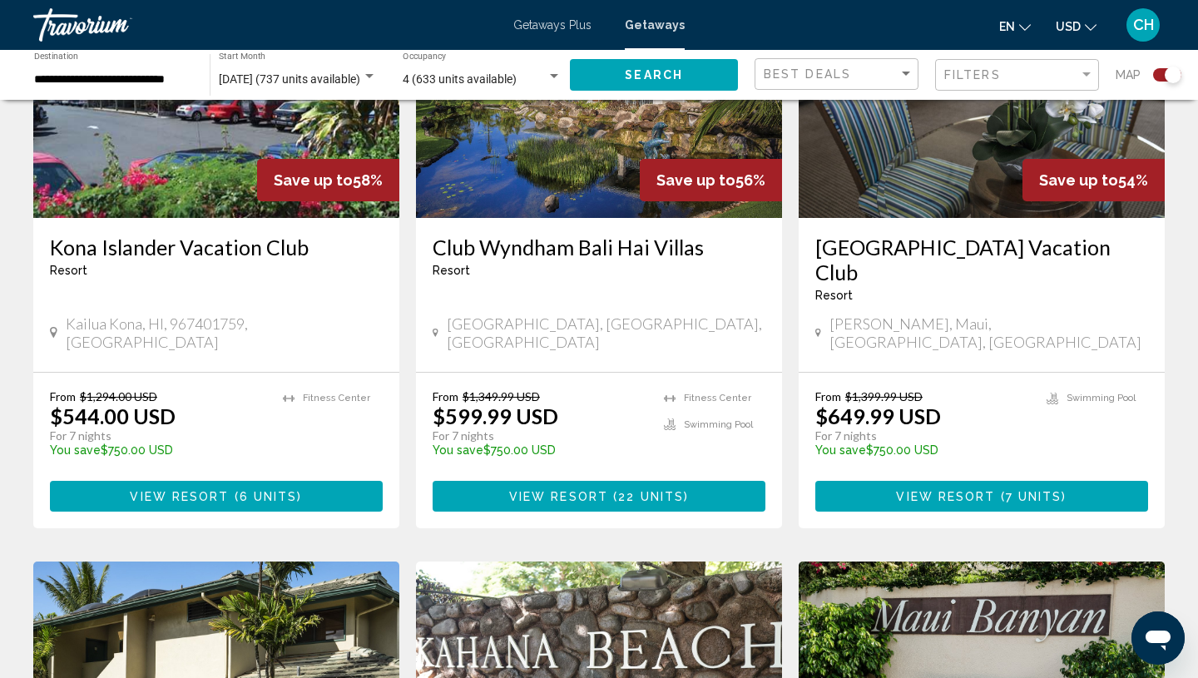
click at [892, 481] on button "View Resort ( 7 units )" at bounding box center [981, 496] width 333 height 31
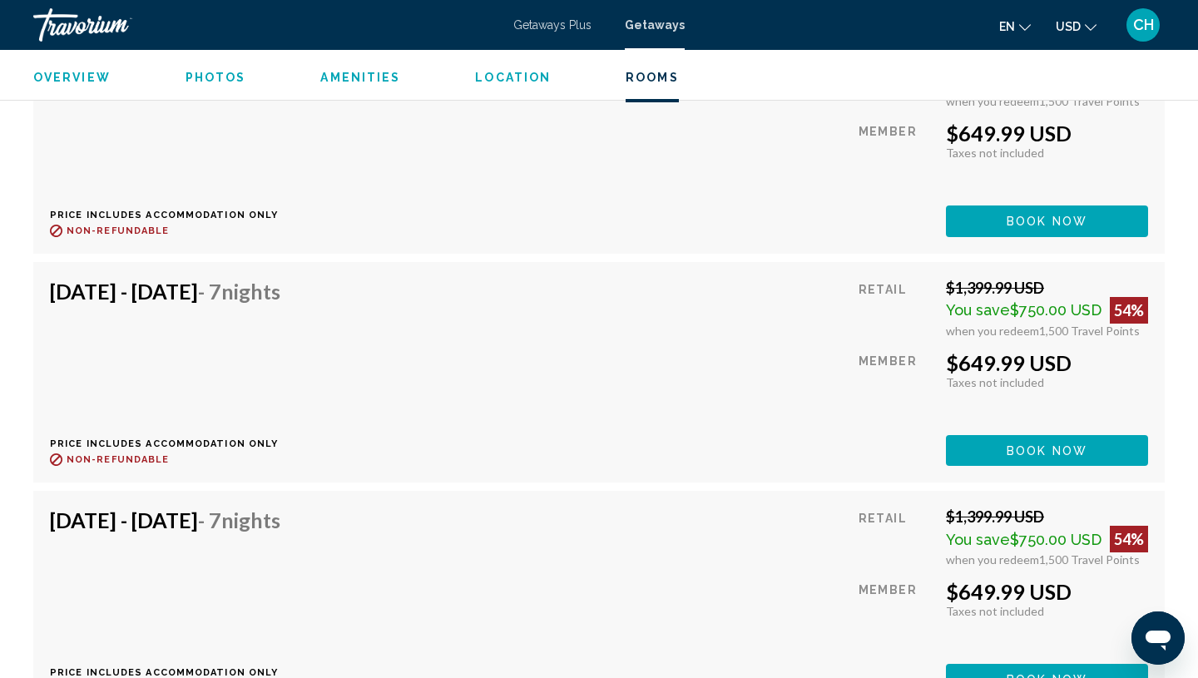
scroll to position [3406, 0]
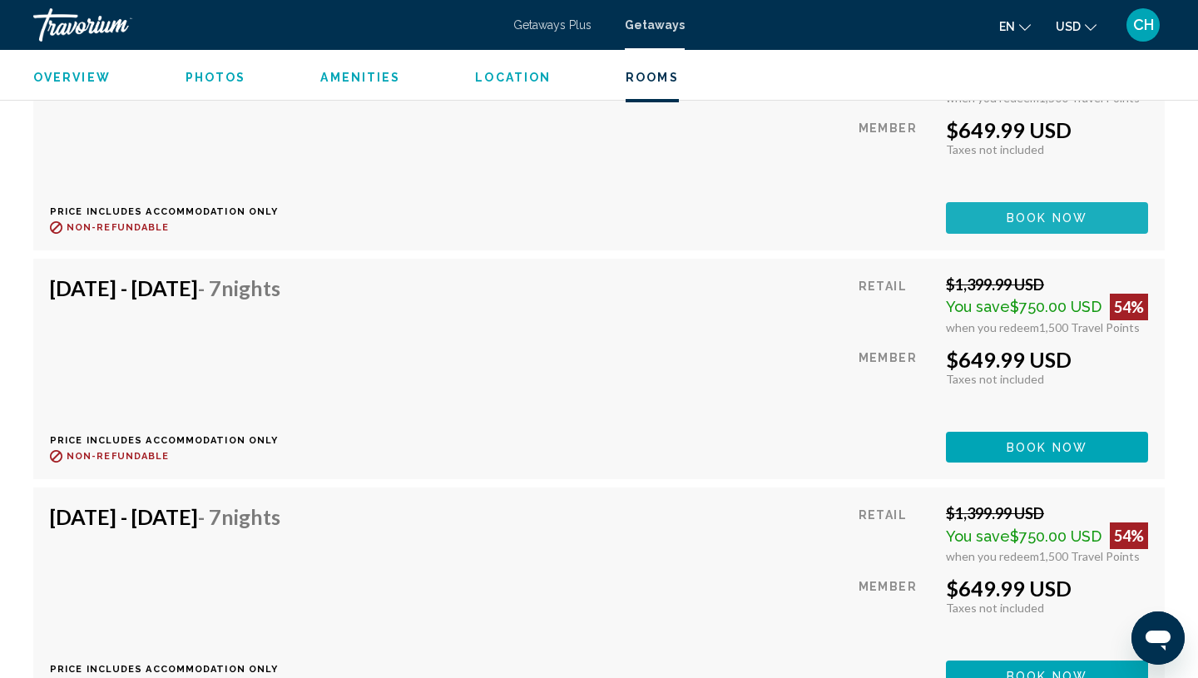
click at [1017, 212] on span "Book now" at bounding box center [1046, 218] width 81 height 13
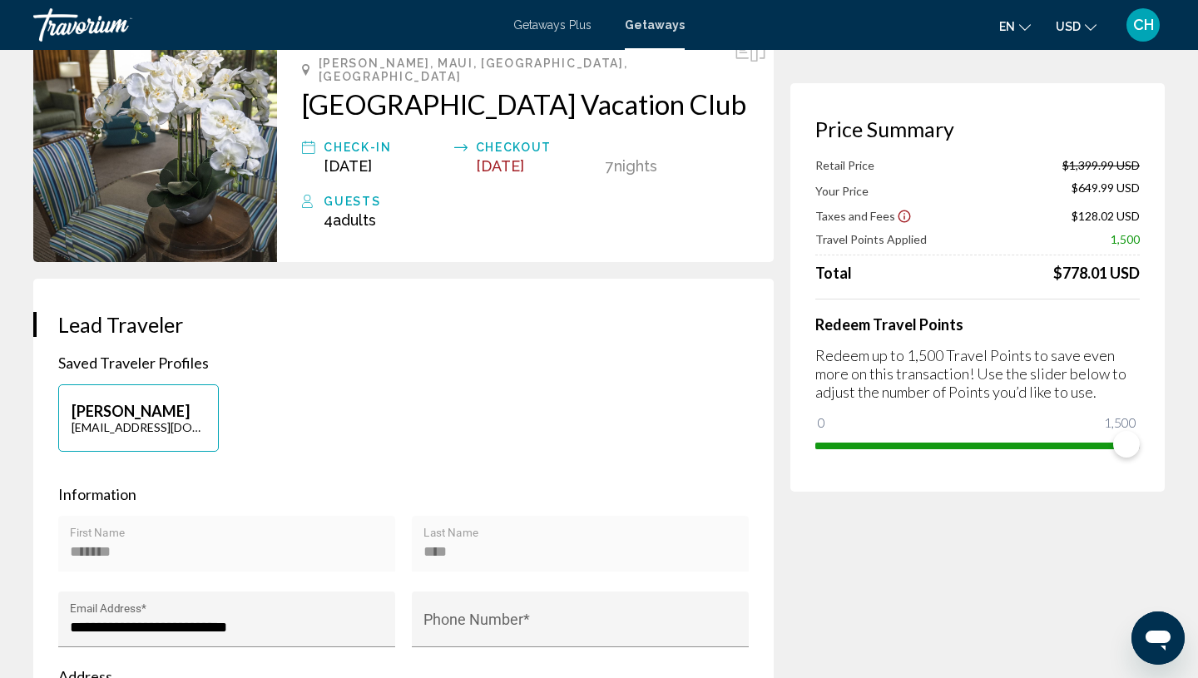
scroll to position [131, 0]
